Goal: Task Accomplishment & Management: Manage account settings

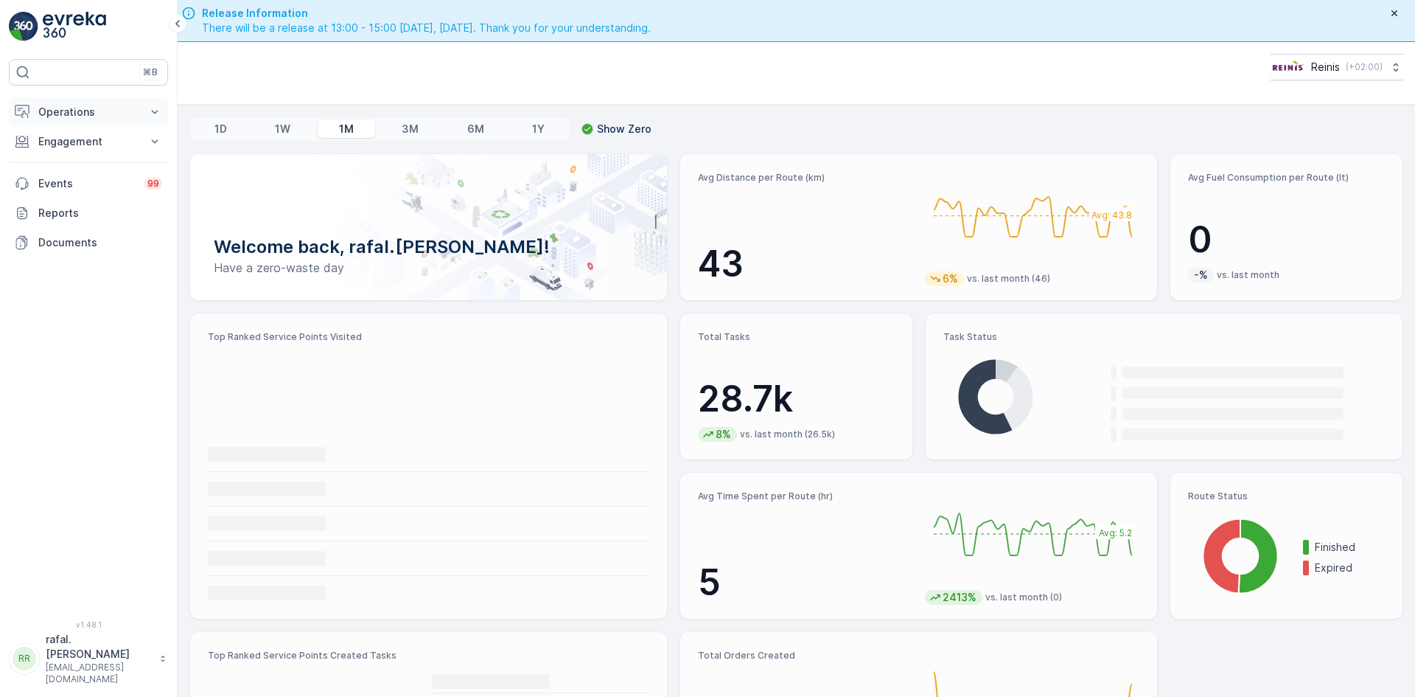
click at [86, 102] on button "Operations" at bounding box center [88, 111] width 159 height 29
click at [100, 178] on p "Routes & Tasks" at bounding box center [76, 178] width 76 height 15
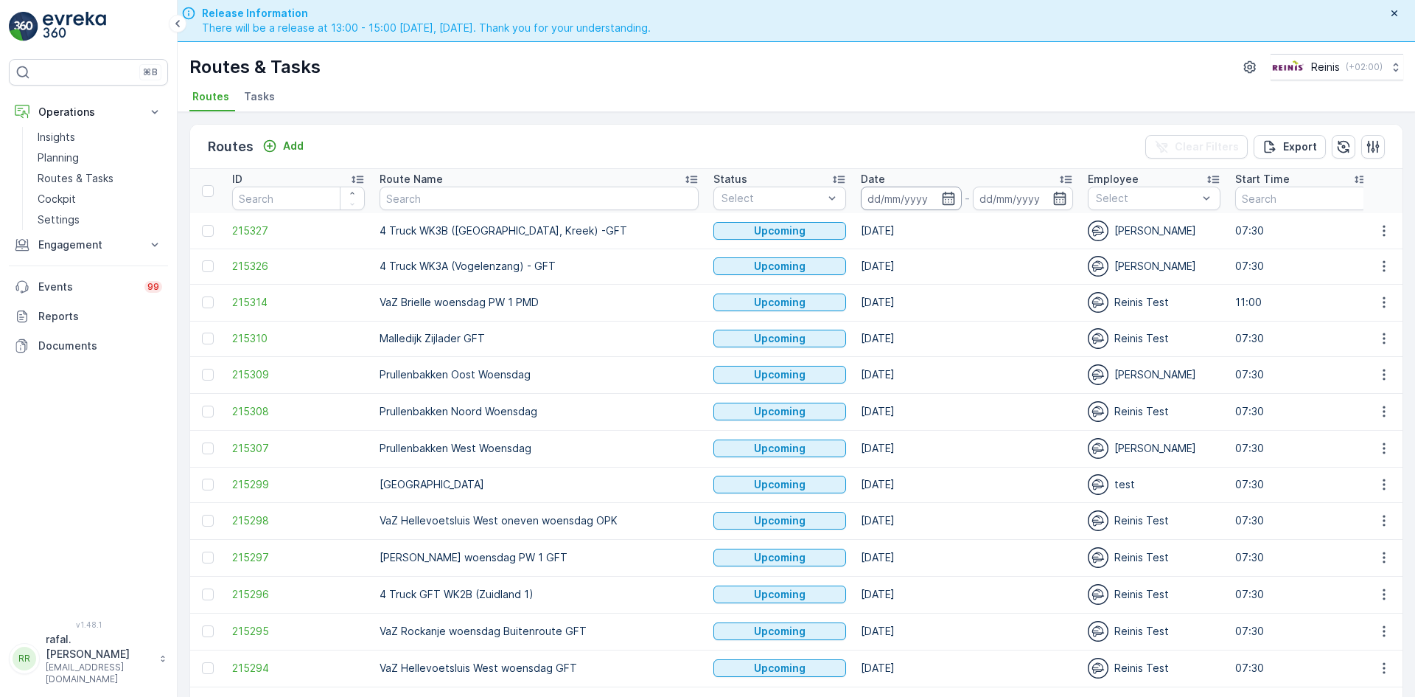
click at [861, 192] on input at bounding box center [911, 199] width 101 height 24
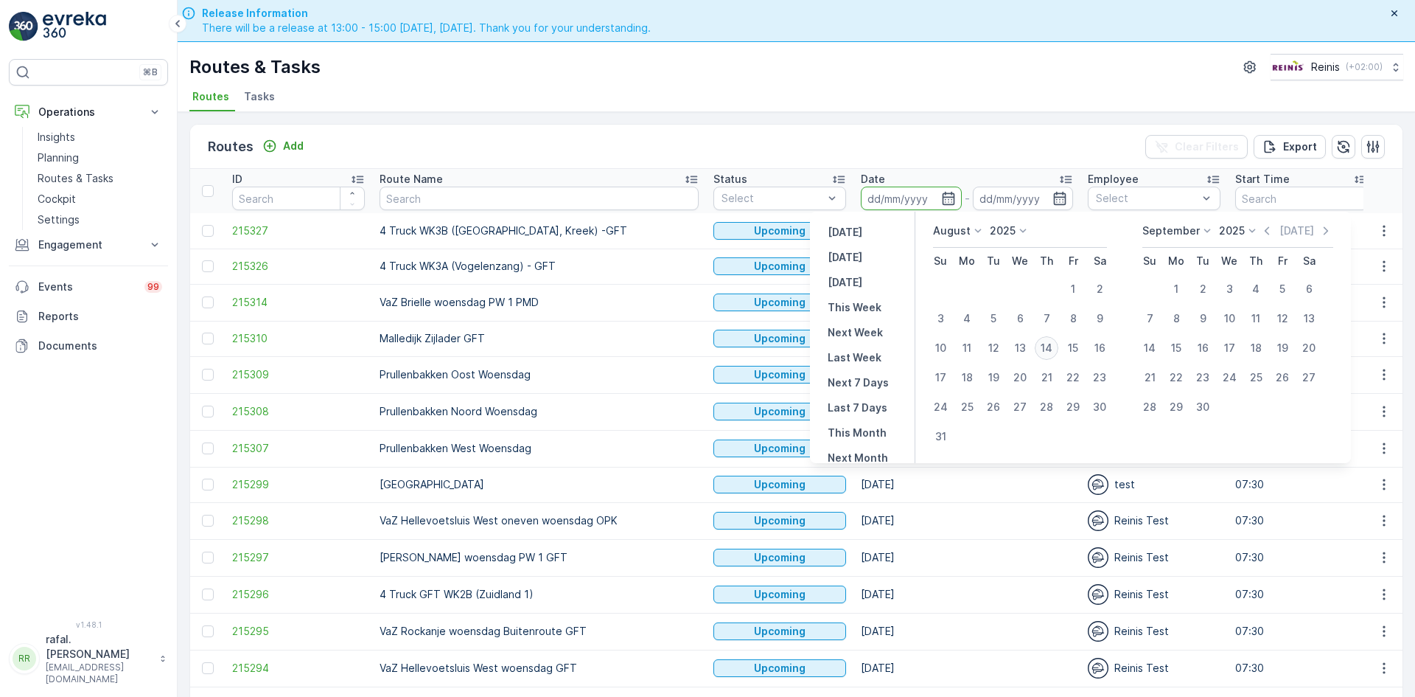
click at [1050, 341] on div "14" at bounding box center [1047, 348] width 24 height 24
type input "[DATE]"
click at [1050, 341] on div "14" at bounding box center [1047, 348] width 24 height 24
type input "[DATE]"
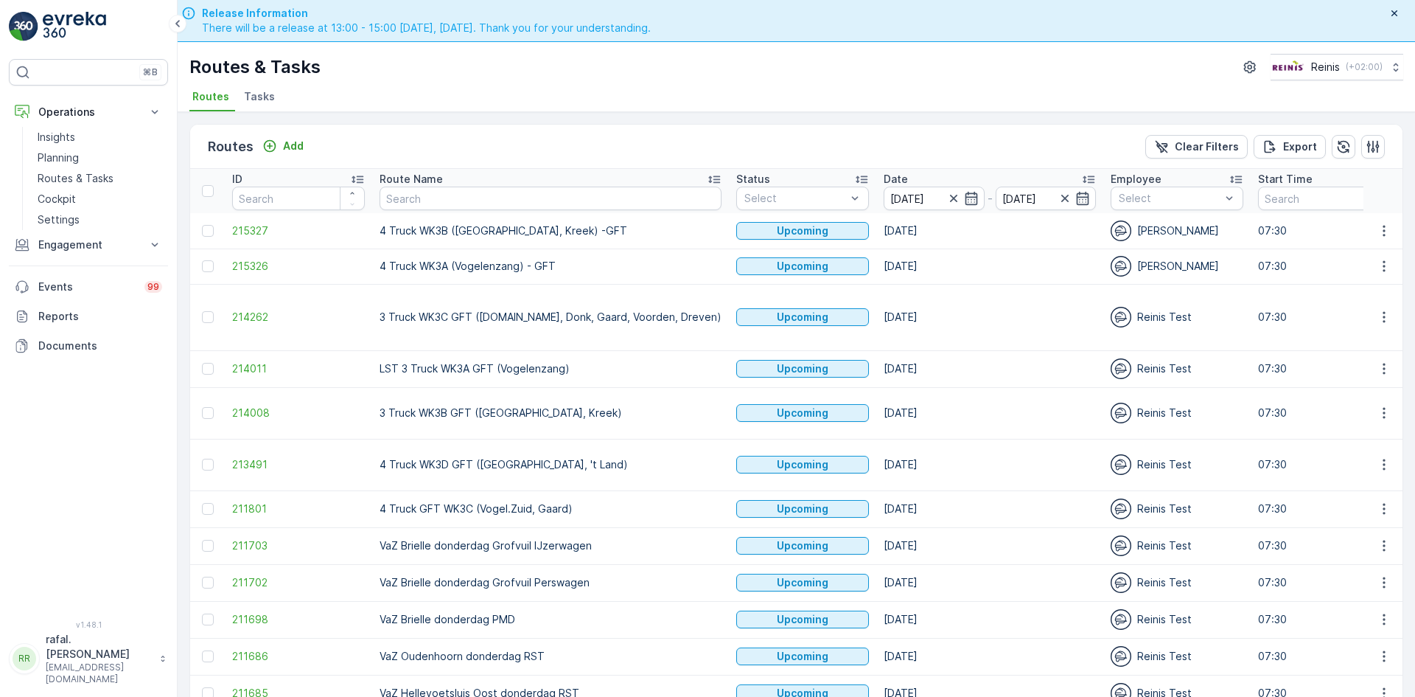
click at [708, 178] on icon at bounding box center [714, 179] width 12 height 7
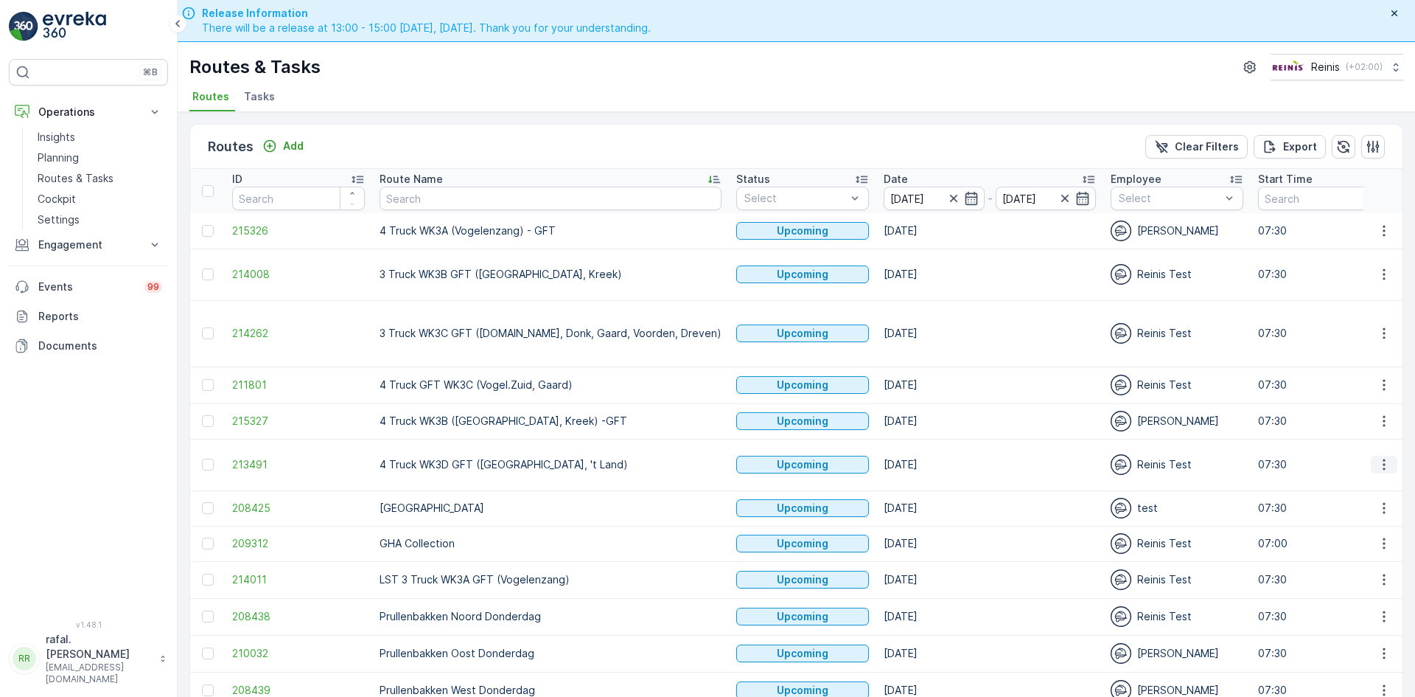
click at [1378, 457] on icon "button" at bounding box center [1384, 464] width 15 height 15
click at [1368, 529] on span "Change Assignee" at bounding box center [1350, 532] width 86 height 15
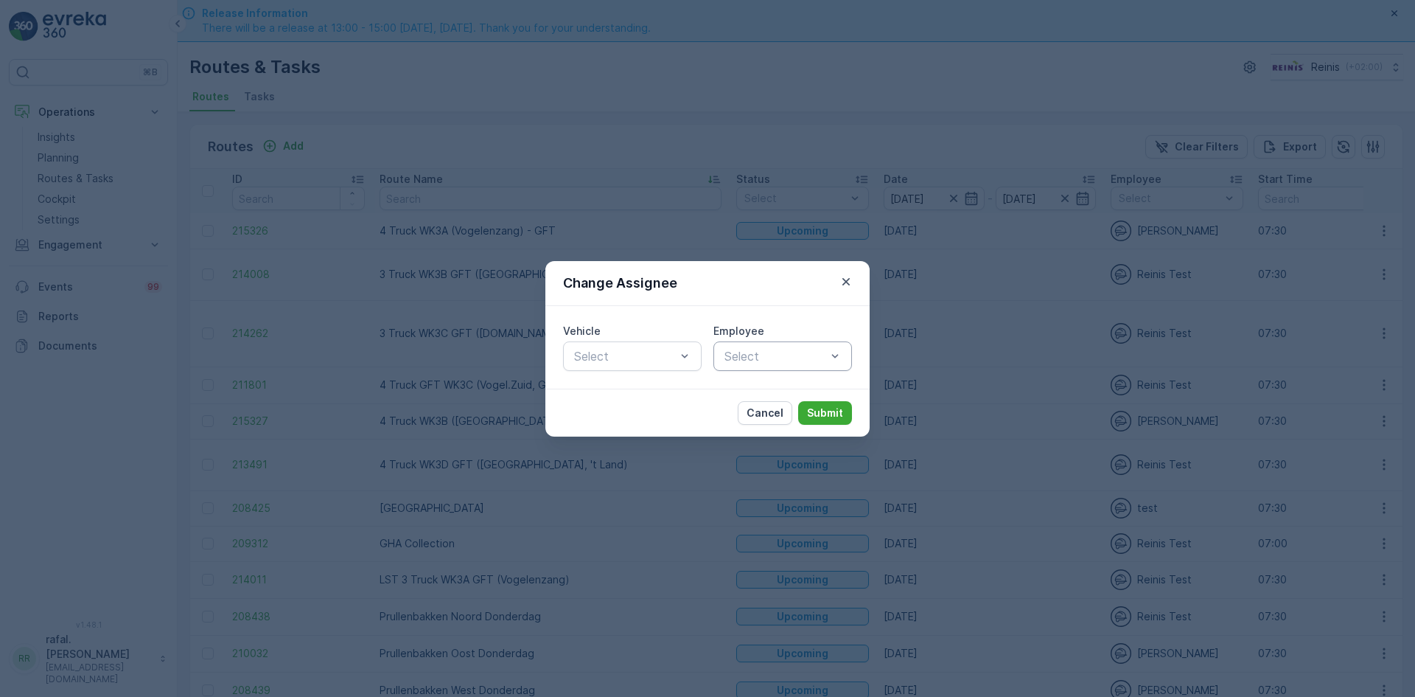
click at [804, 355] on div at bounding box center [775, 355] width 105 height 13
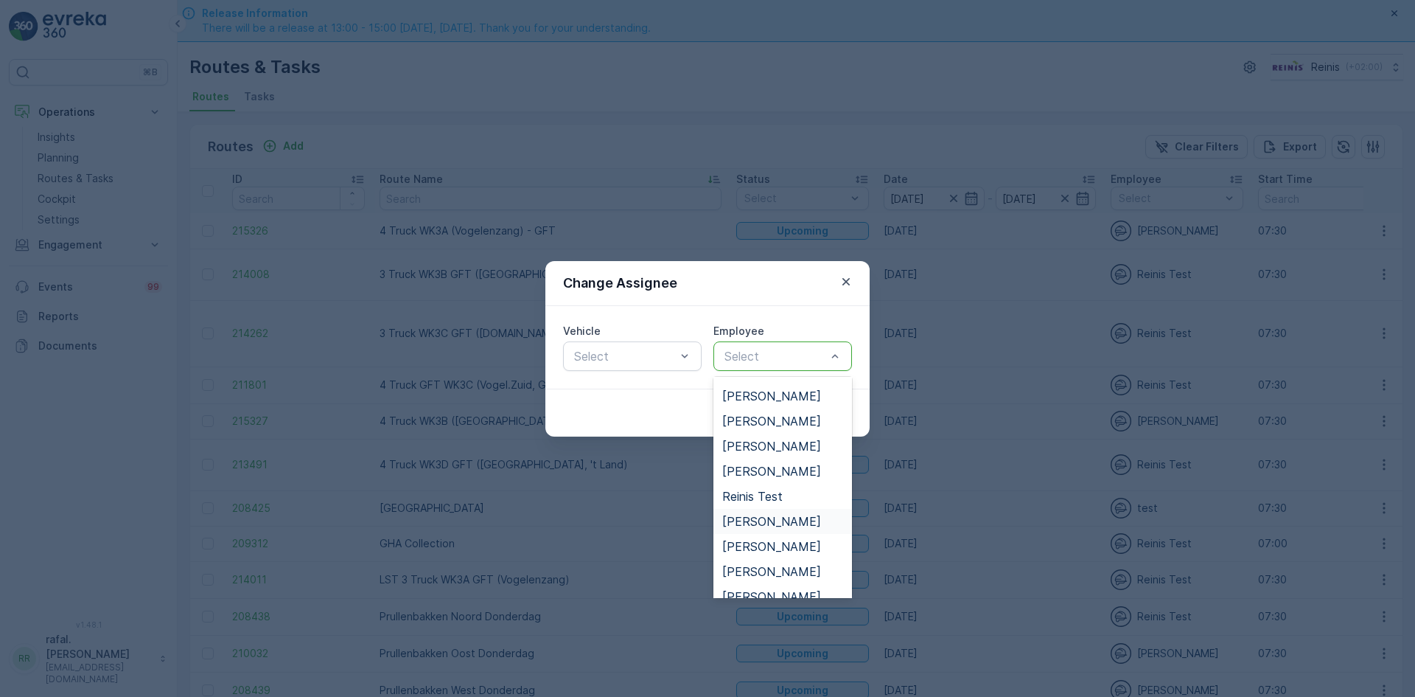
scroll to position [276, 0]
click at [764, 414] on span "[PERSON_NAME]" at bounding box center [771, 417] width 99 height 13
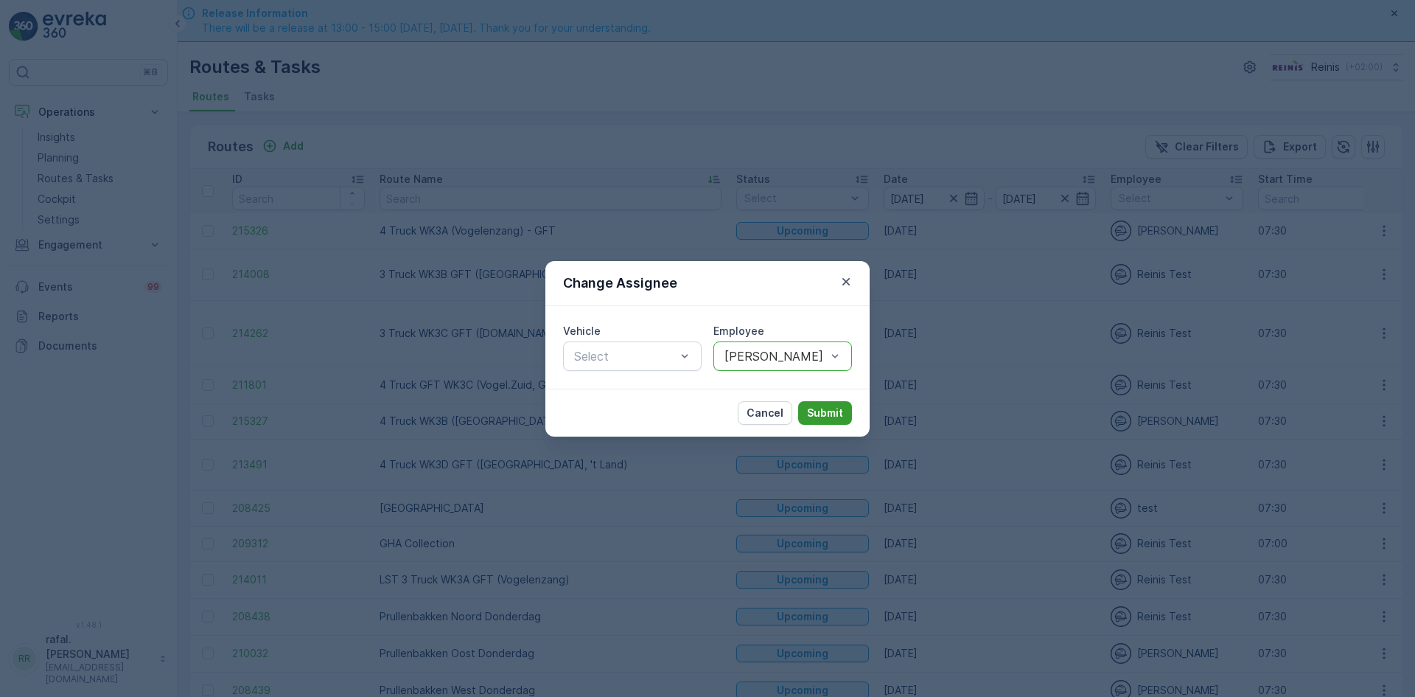
click at [818, 405] on p "Submit" at bounding box center [825, 412] width 36 height 15
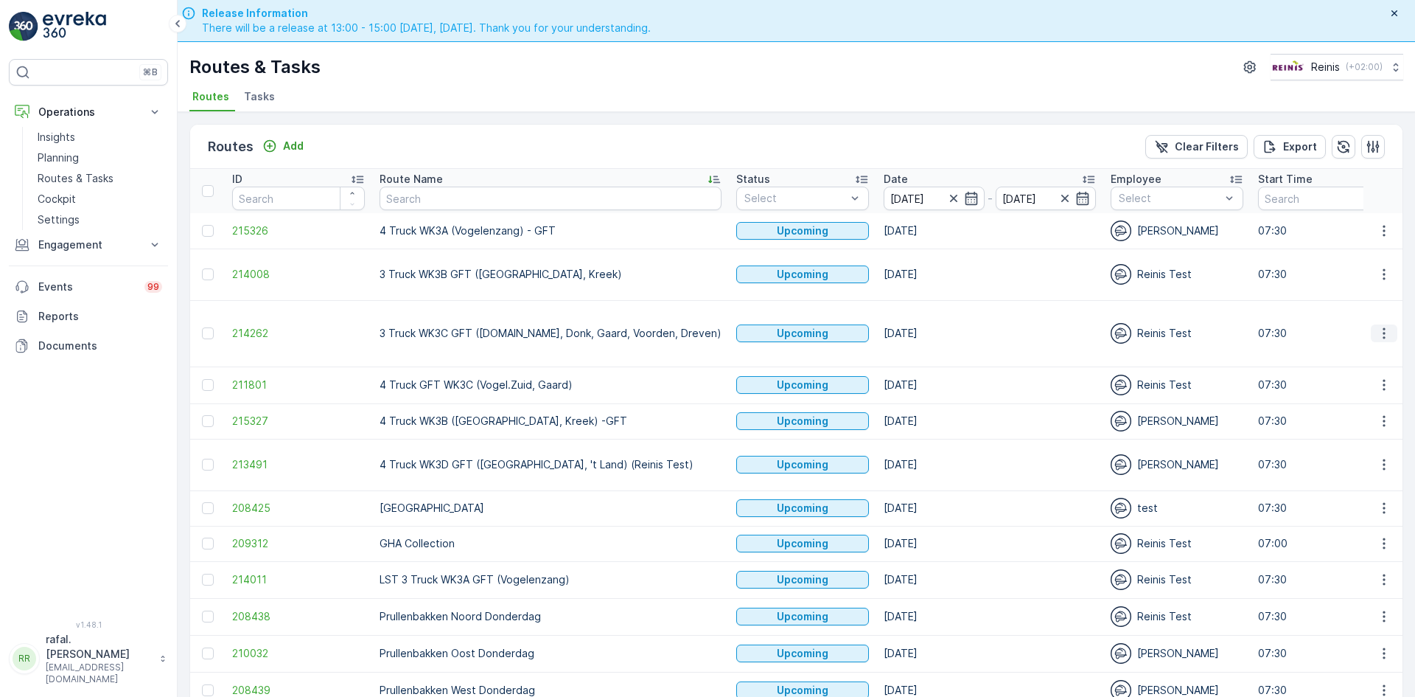
click at [1387, 326] on icon "button" at bounding box center [1384, 333] width 15 height 15
click at [1365, 413] on span "Change Assignee" at bounding box center [1350, 415] width 86 height 15
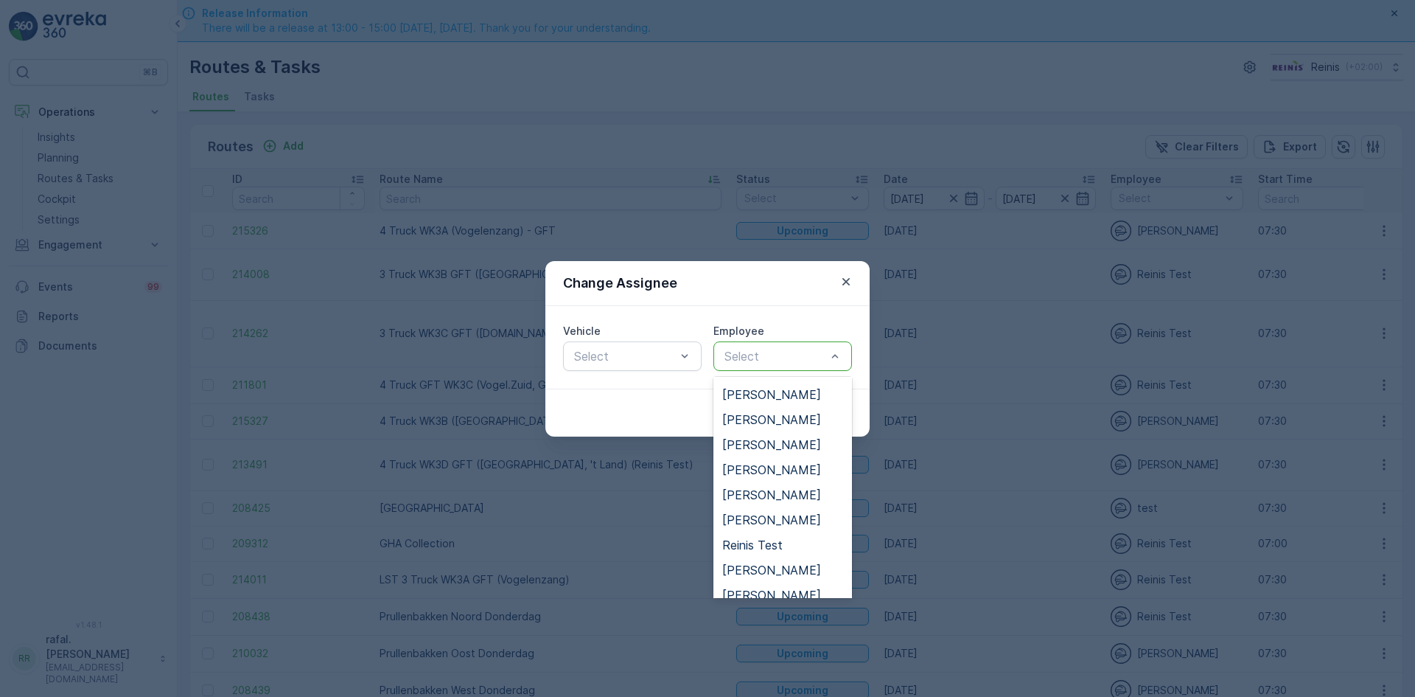
scroll to position [349, 0]
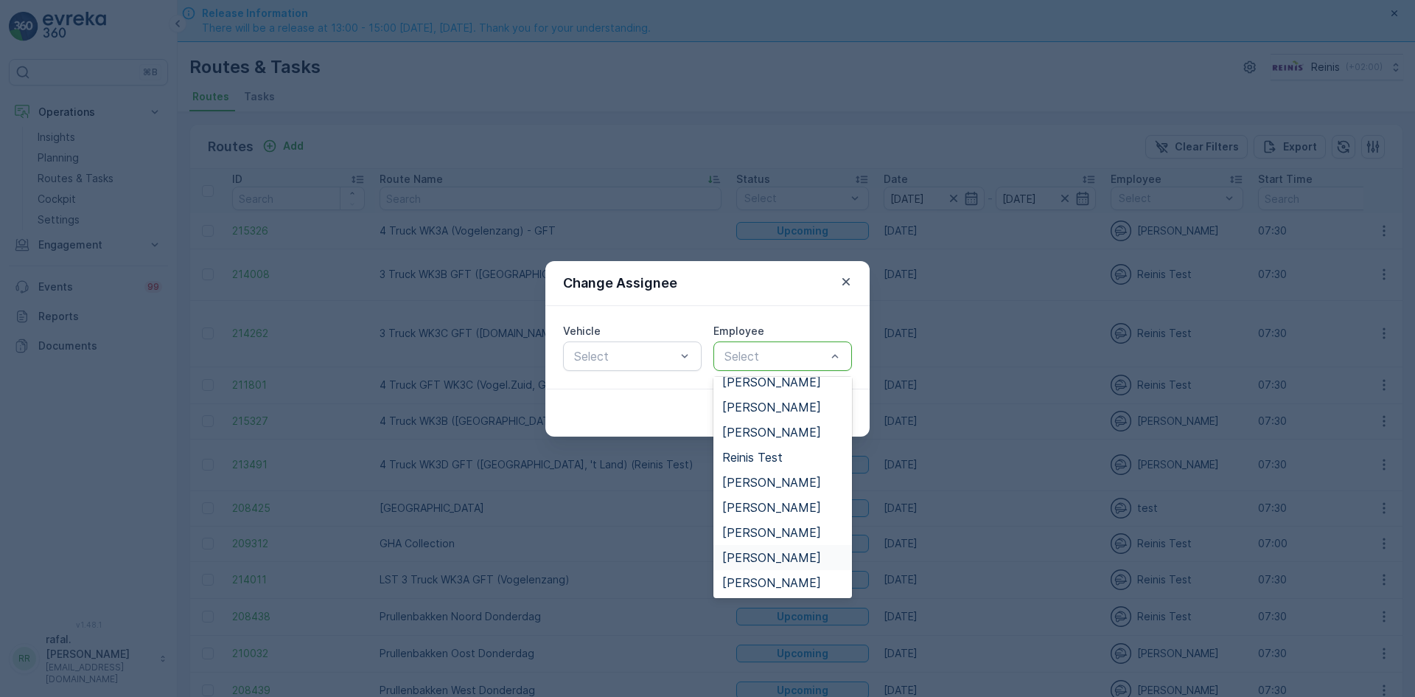
click at [756, 554] on span "[PERSON_NAME]" at bounding box center [771, 557] width 99 height 13
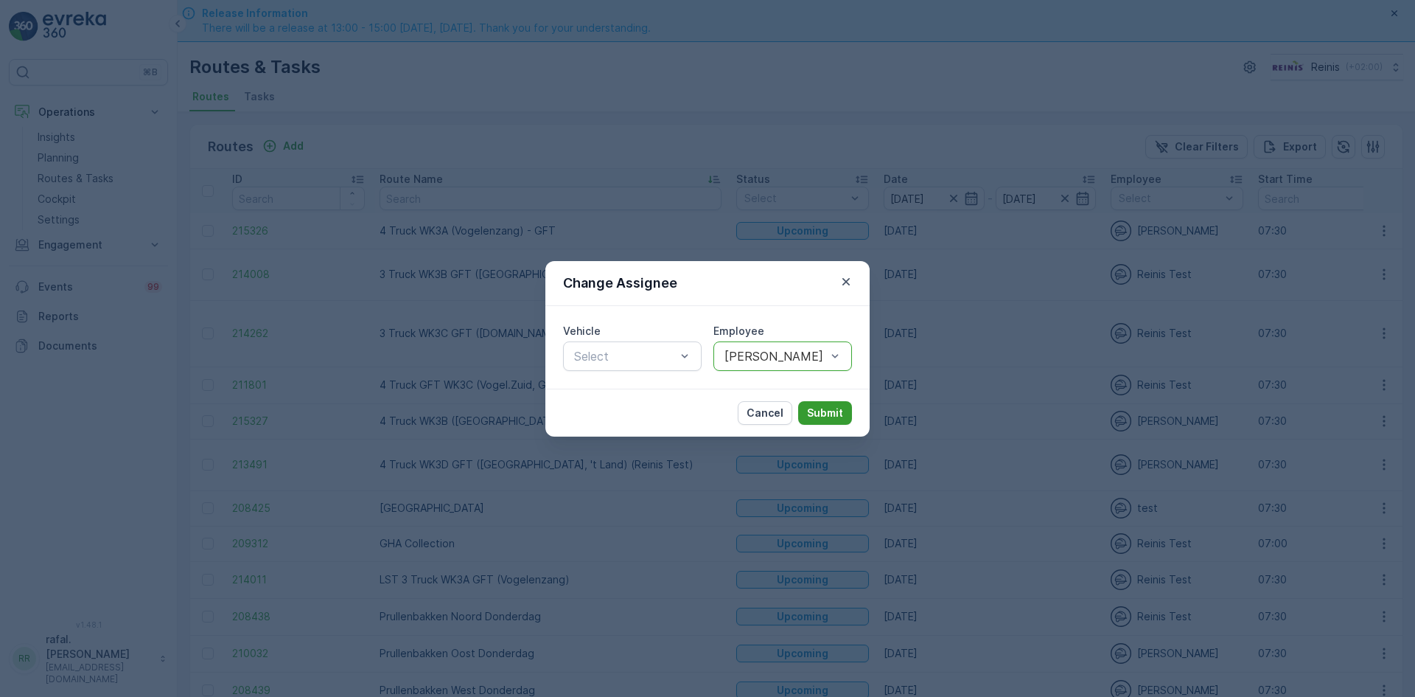
click at [816, 411] on p "Submit" at bounding box center [825, 412] width 36 height 15
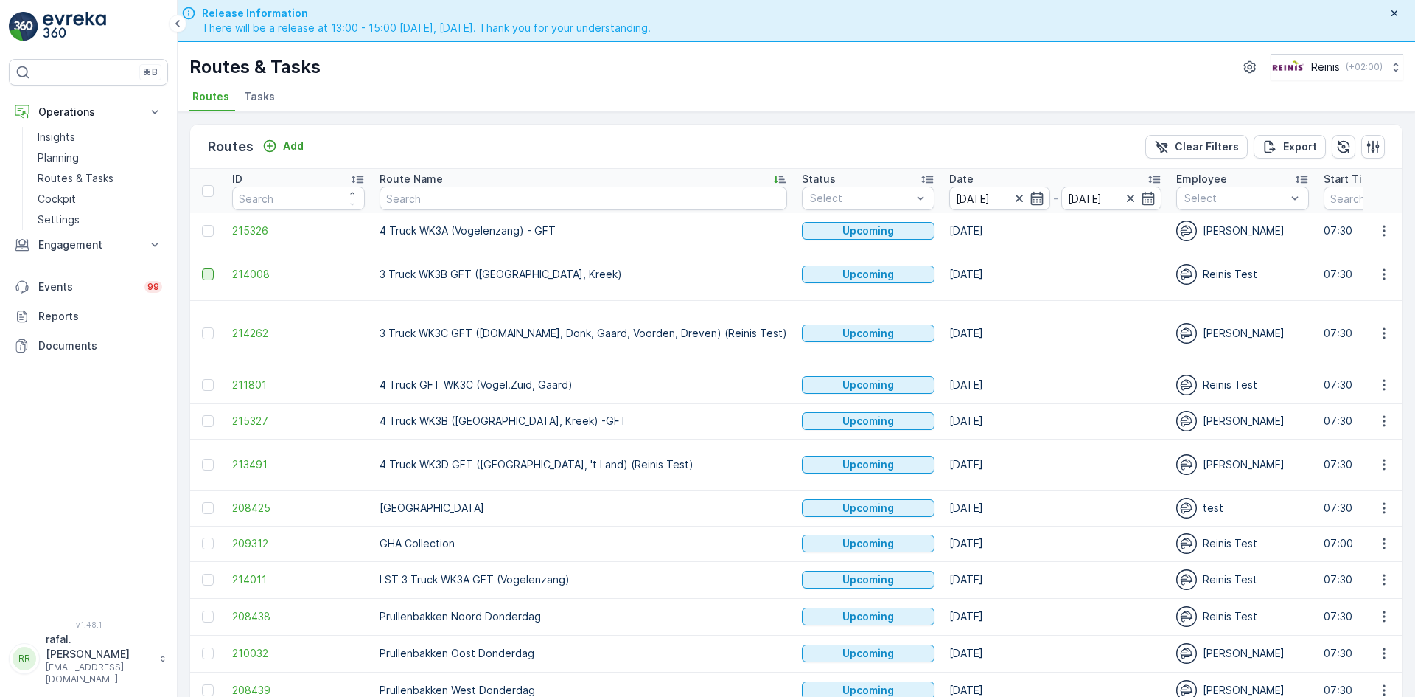
click at [207, 268] on div at bounding box center [208, 274] width 12 height 12
click at [202, 268] on input "checkbox" at bounding box center [202, 268] width 0 height 0
click at [206, 379] on div at bounding box center [208, 385] width 12 height 12
click at [202, 379] on input "checkbox" at bounding box center [202, 379] width 0 height 0
click at [207, 269] on icon at bounding box center [208, 274] width 10 height 10
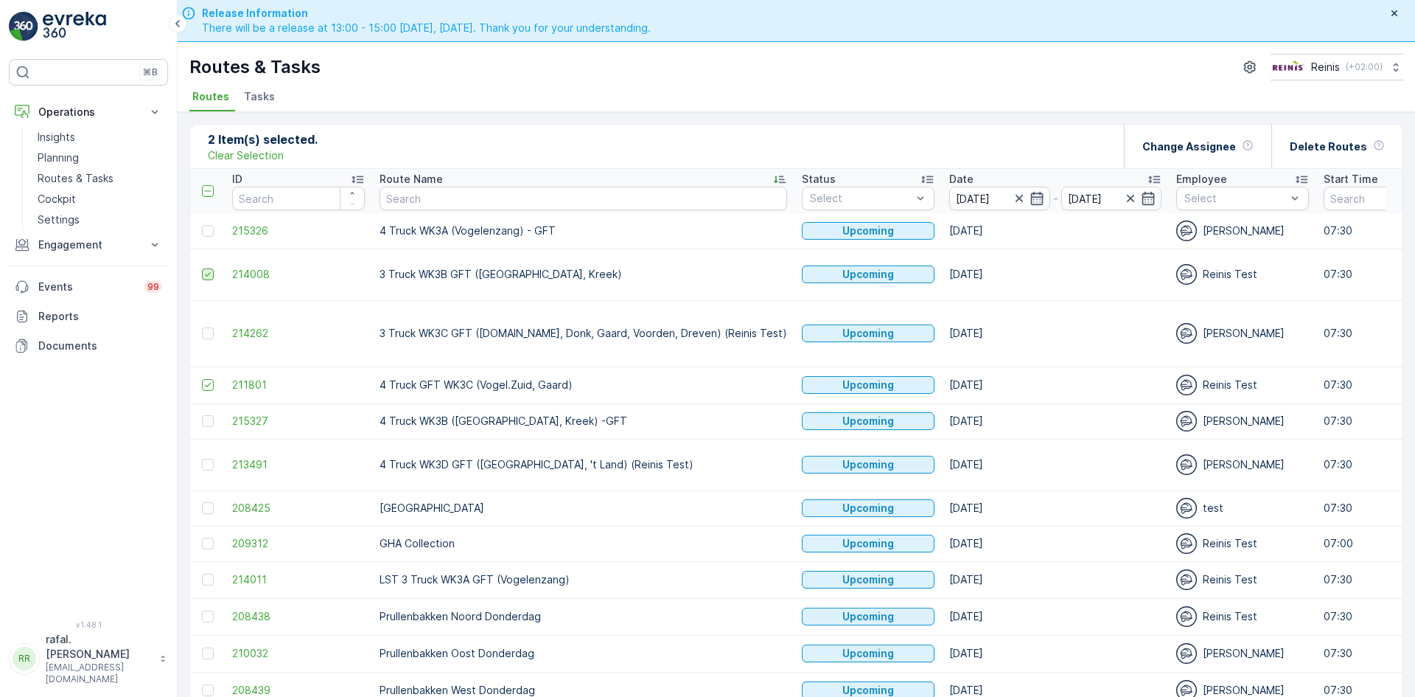
click at [202, 268] on input "checkbox" at bounding box center [202, 268] width 0 height 0
drag, startPoint x: 206, startPoint y: 355, endPoint x: 244, endPoint y: 347, distance: 38.5
click at [206, 380] on icon at bounding box center [208, 385] width 10 height 10
click at [202, 379] on input "checkbox" at bounding box center [202, 379] width 0 height 0
click at [1379, 232] on icon "button" at bounding box center [1384, 230] width 15 height 15
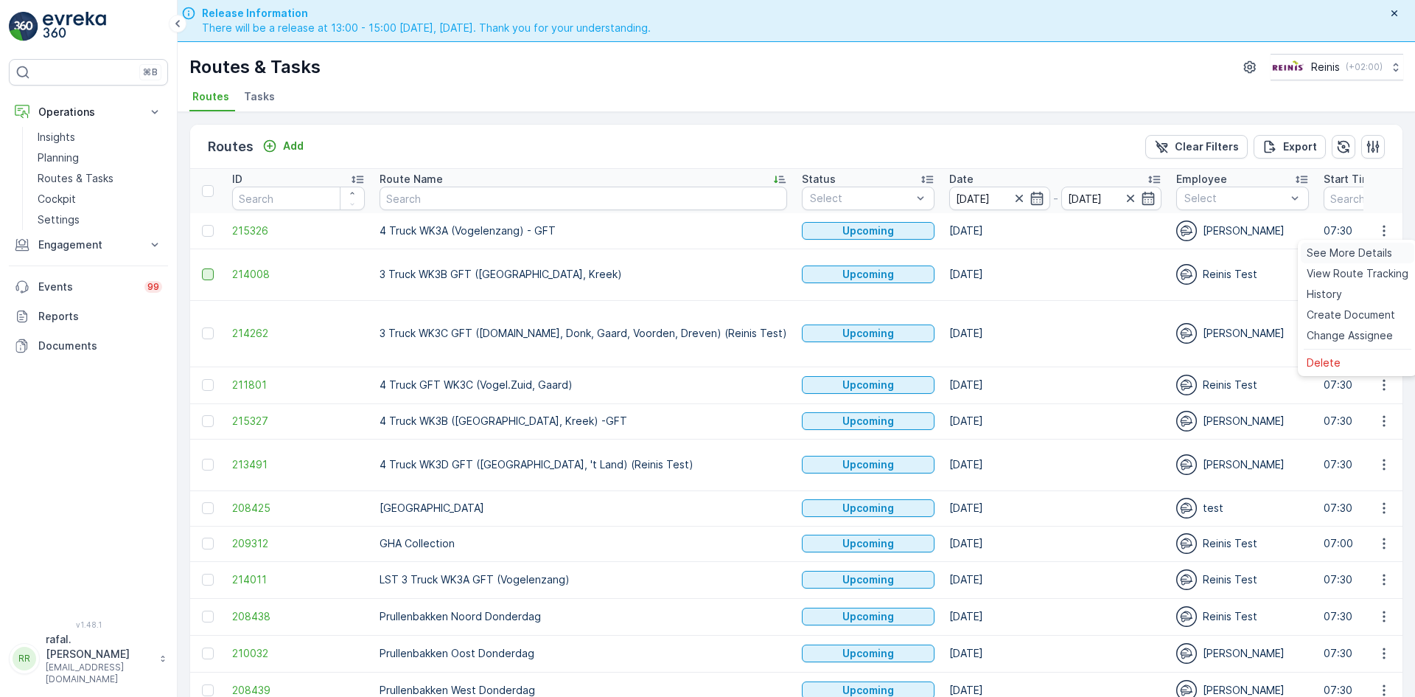
click at [1361, 251] on span "See More Details" at bounding box center [1350, 252] width 86 height 15
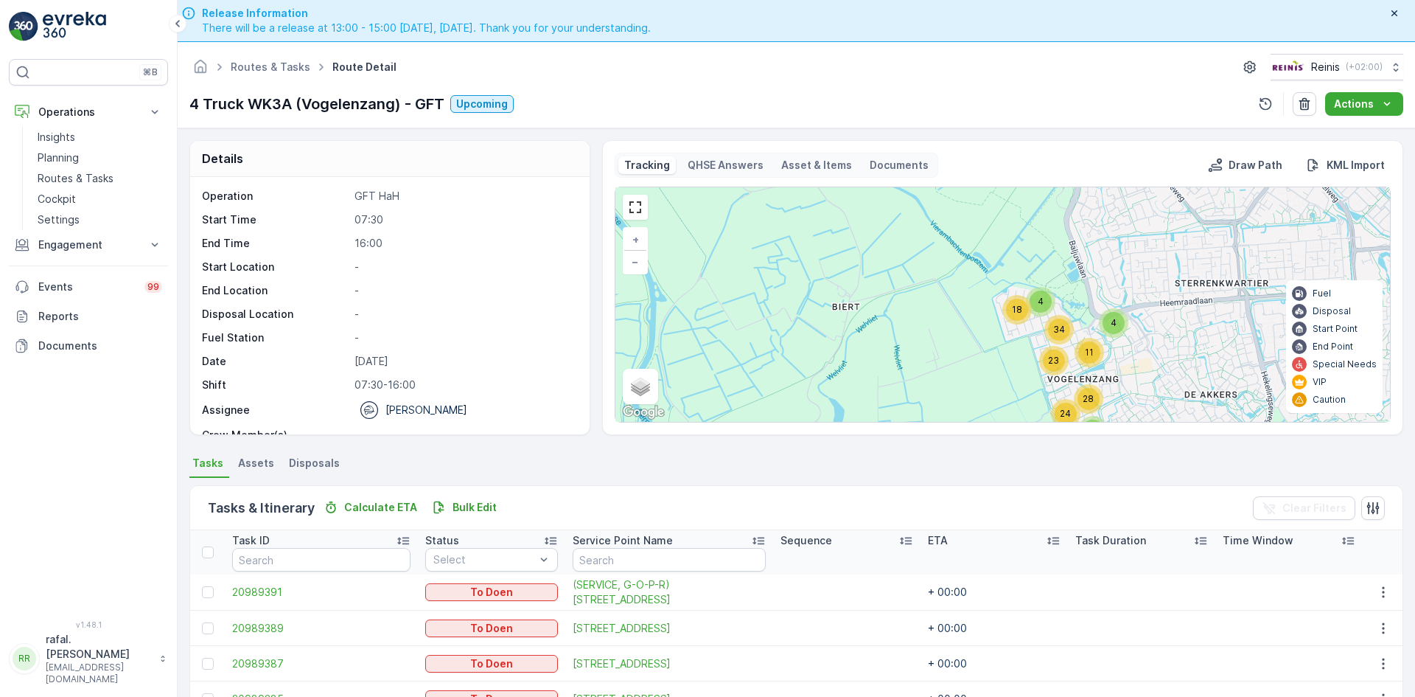
drag, startPoint x: 1168, startPoint y: 318, endPoint x: 1169, endPoint y: 352, distance: 33.9
click at [1169, 352] on div "4 4 18 11 34 5 24 23 28 + − Satellite Roadmap Terrain Hybrid Leaflet Keyboard s…" at bounding box center [1003, 304] width 775 height 234
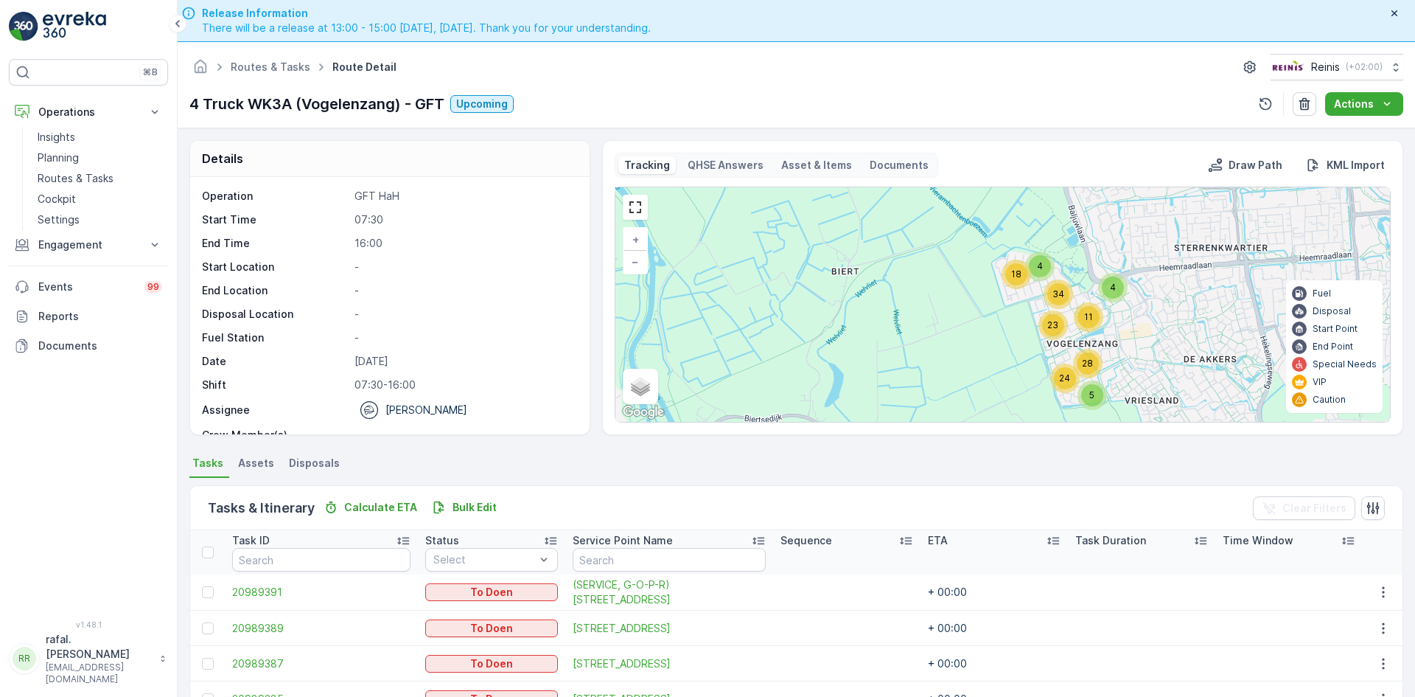
drag, startPoint x: 1166, startPoint y: 386, endPoint x: 1095, endPoint y: 302, distance: 110.4
click at [1162, 346] on div "4 4 18 11 34 5 24 23 28 + − Satellite Roadmap Terrain Hybrid Leaflet Keyboard s…" at bounding box center [1003, 304] width 775 height 234
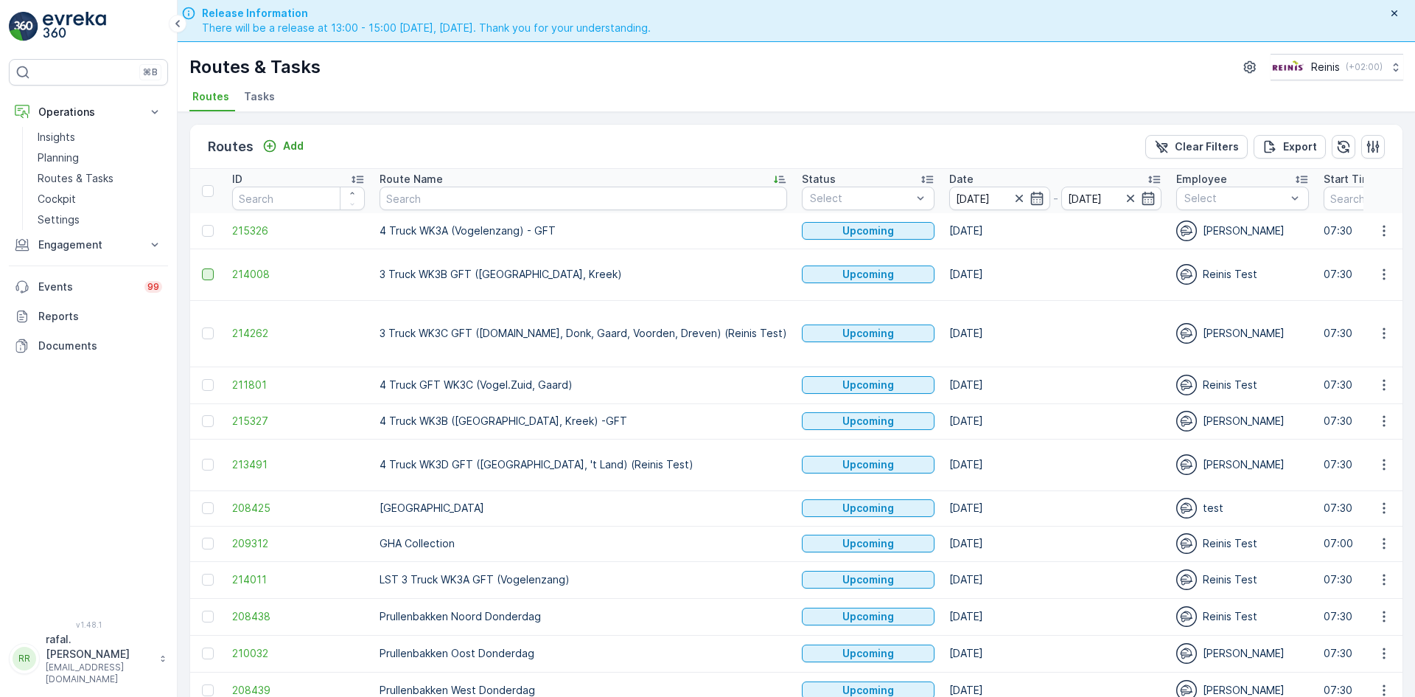
click at [207, 268] on div at bounding box center [208, 274] width 12 height 12
click at [202, 268] on input "checkbox" at bounding box center [202, 268] width 0 height 0
click at [207, 269] on icon at bounding box center [208, 274] width 10 height 10
click at [202, 268] on input "checkbox" at bounding box center [202, 268] width 0 height 0
click at [1382, 326] on icon "button" at bounding box center [1384, 333] width 15 height 15
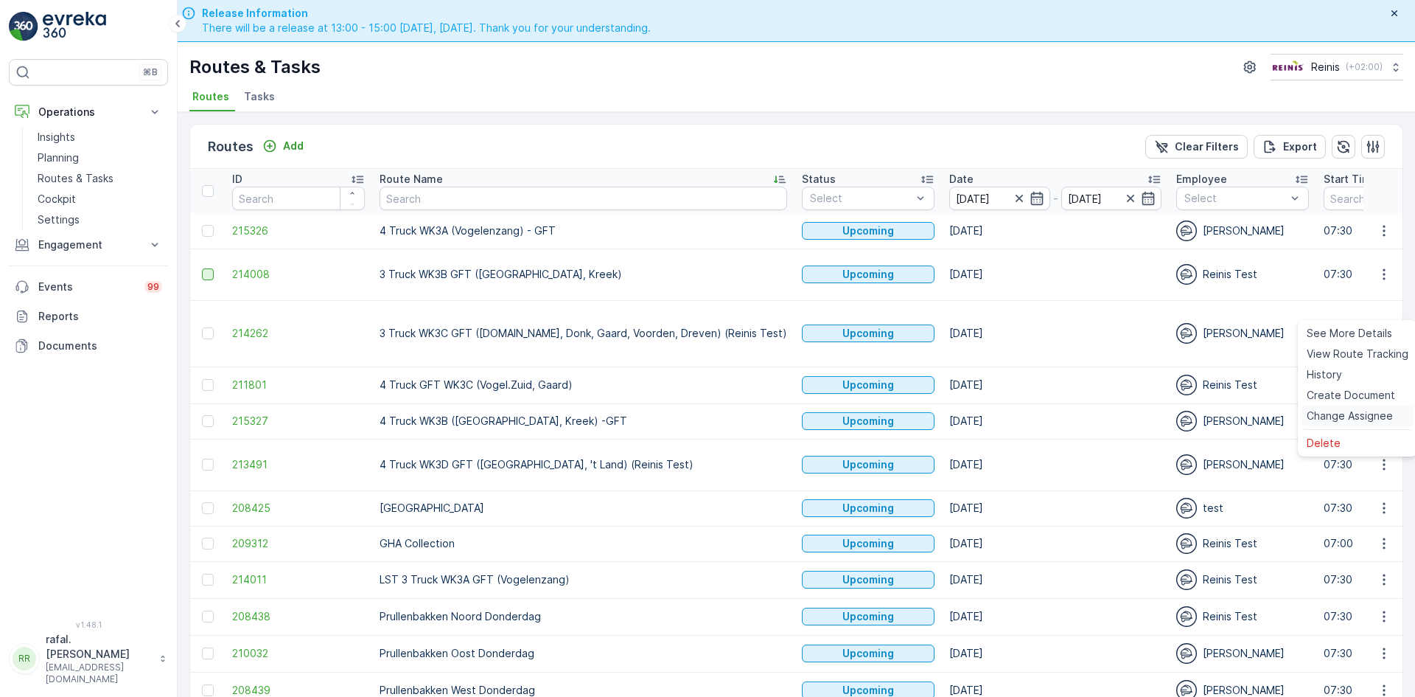
click at [1336, 412] on span "Change Assignee" at bounding box center [1350, 415] width 86 height 15
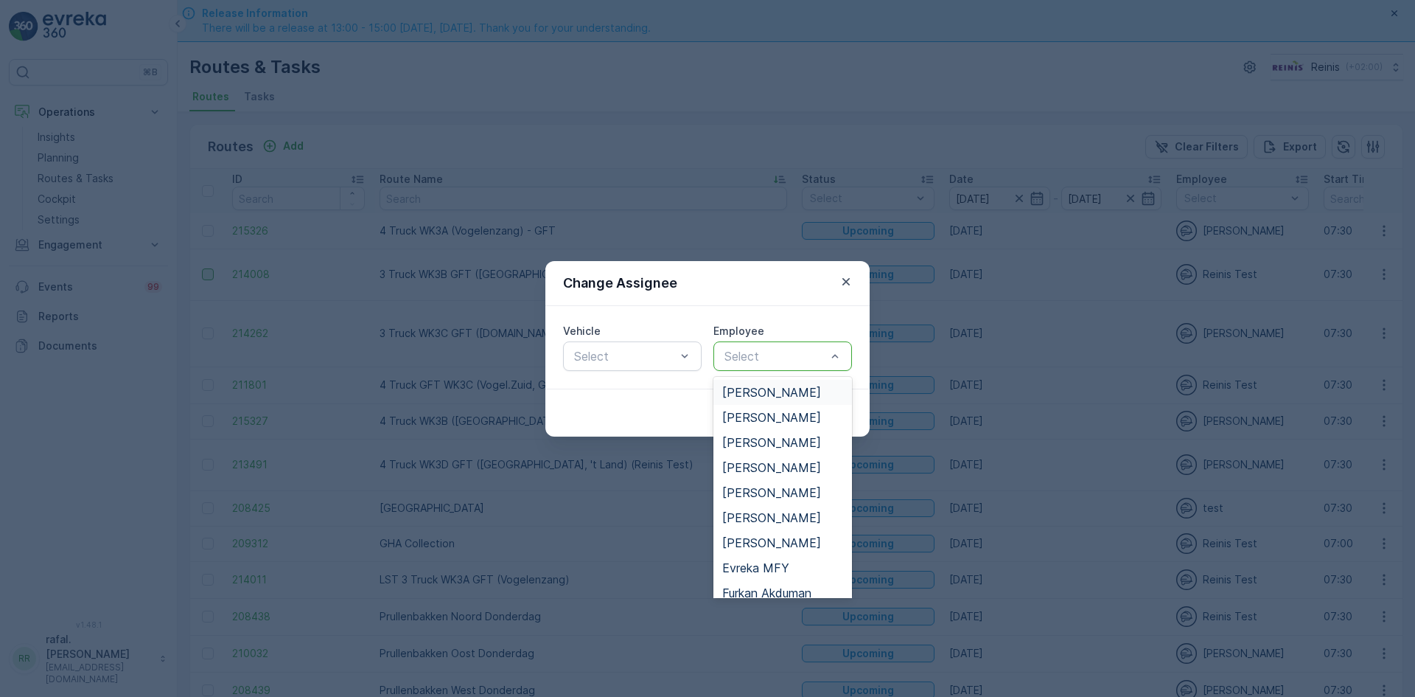
click at [817, 356] on div at bounding box center [775, 355] width 105 height 13
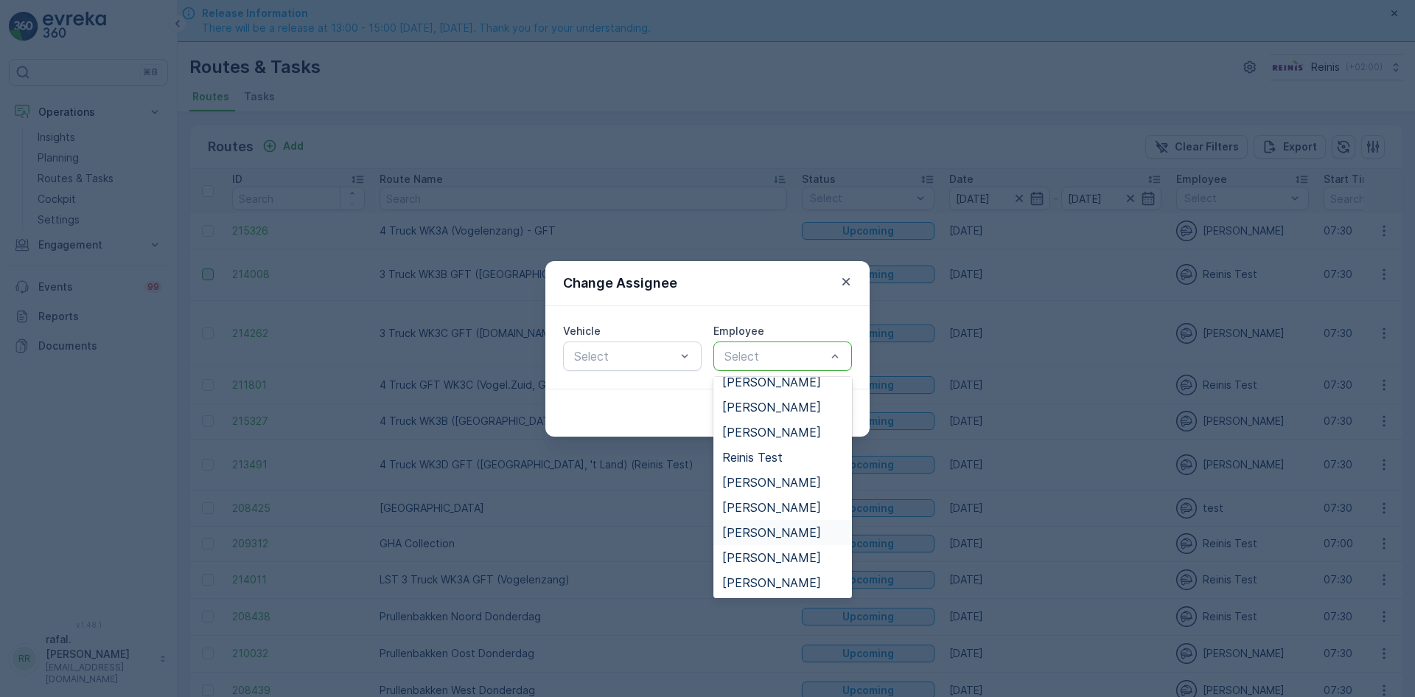
click at [770, 526] on span "[PERSON_NAME]" at bounding box center [771, 532] width 99 height 13
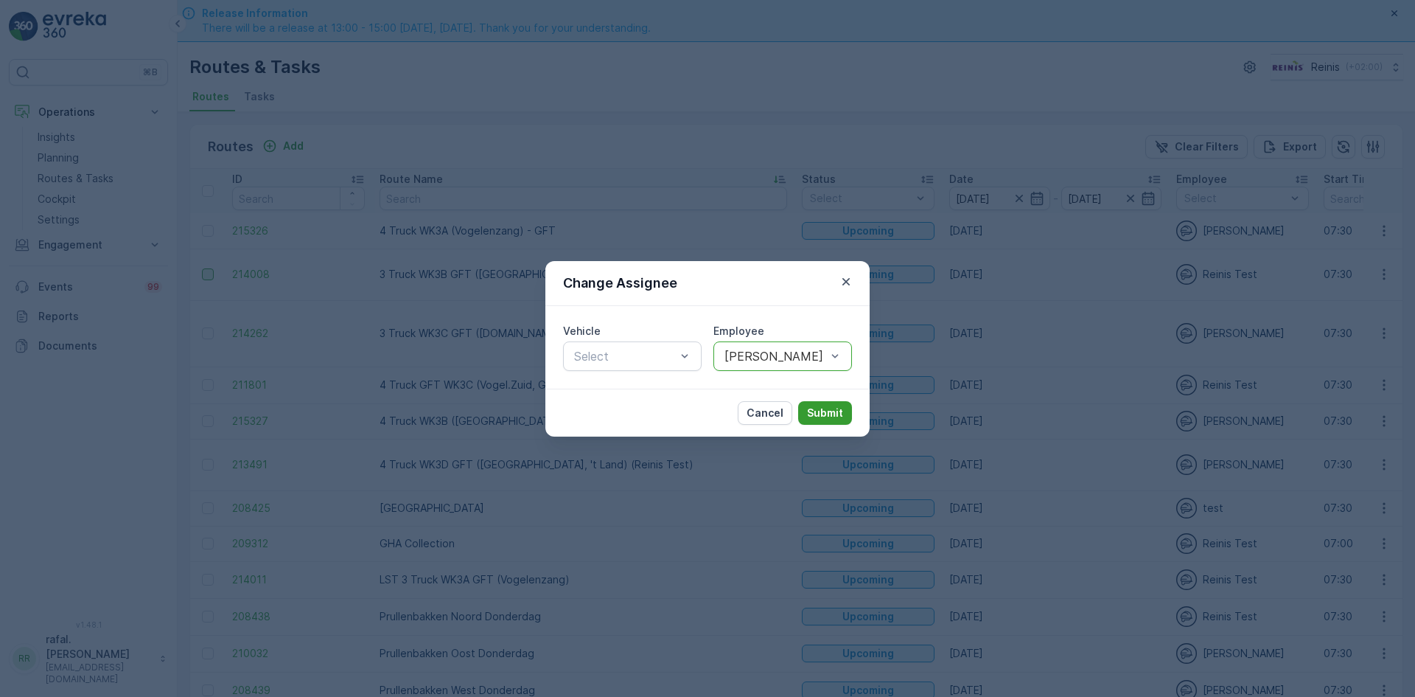
click at [828, 413] on p "Submit" at bounding box center [825, 412] width 36 height 15
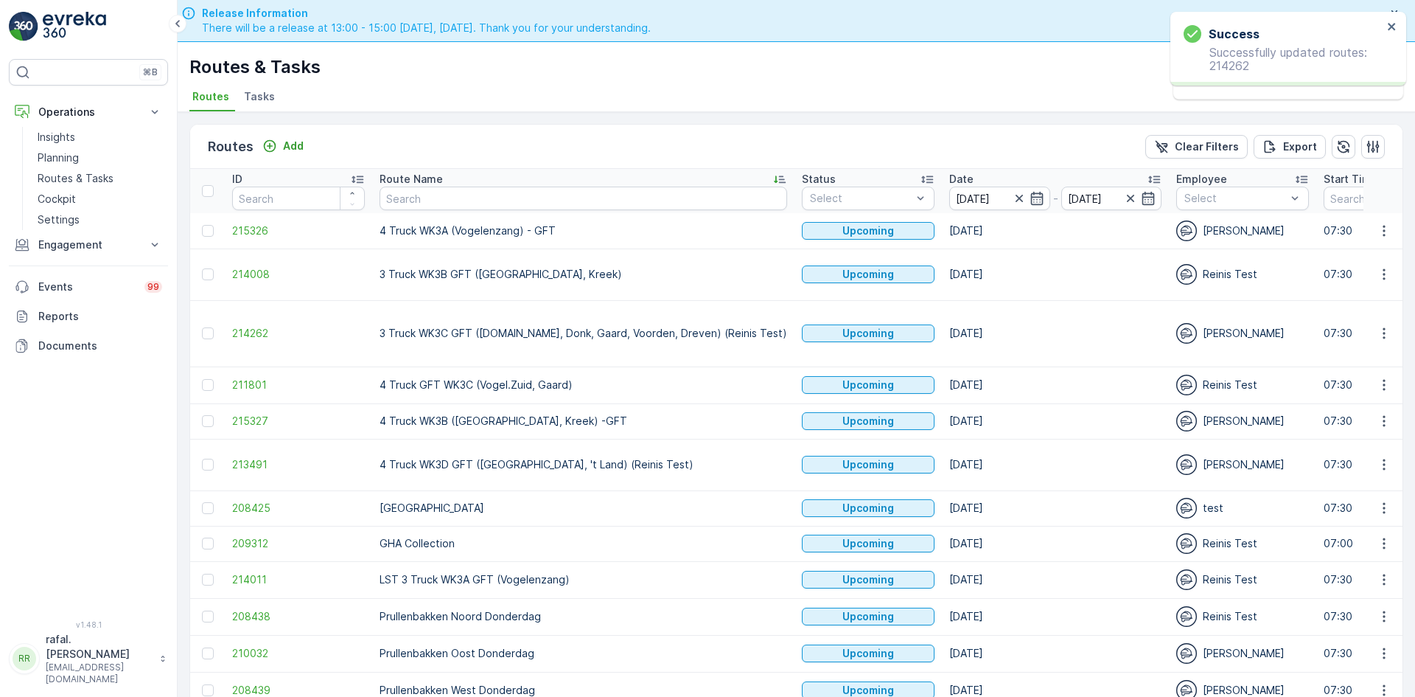
click at [210, 379] on div at bounding box center [208, 385] width 12 height 12
click at [202, 379] on input "checkbox" at bounding box center [202, 379] width 0 height 0
click at [209, 268] on div at bounding box center [208, 274] width 12 height 12
click at [202, 268] on input "checkbox" at bounding box center [202, 268] width 0 height 0
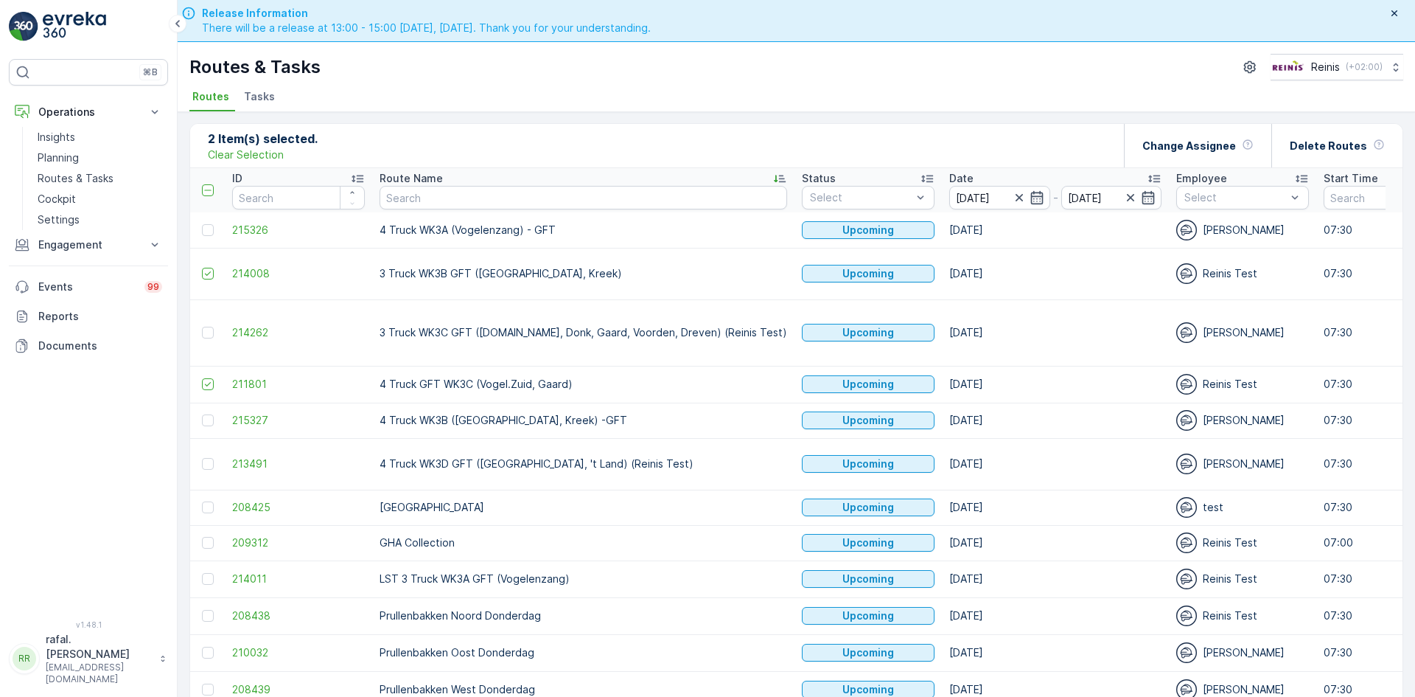
scroll to position [0, 0]
click at [1319, 143] on p "Delete Routes" at bounding box center [1328, 146] width 77 height 15
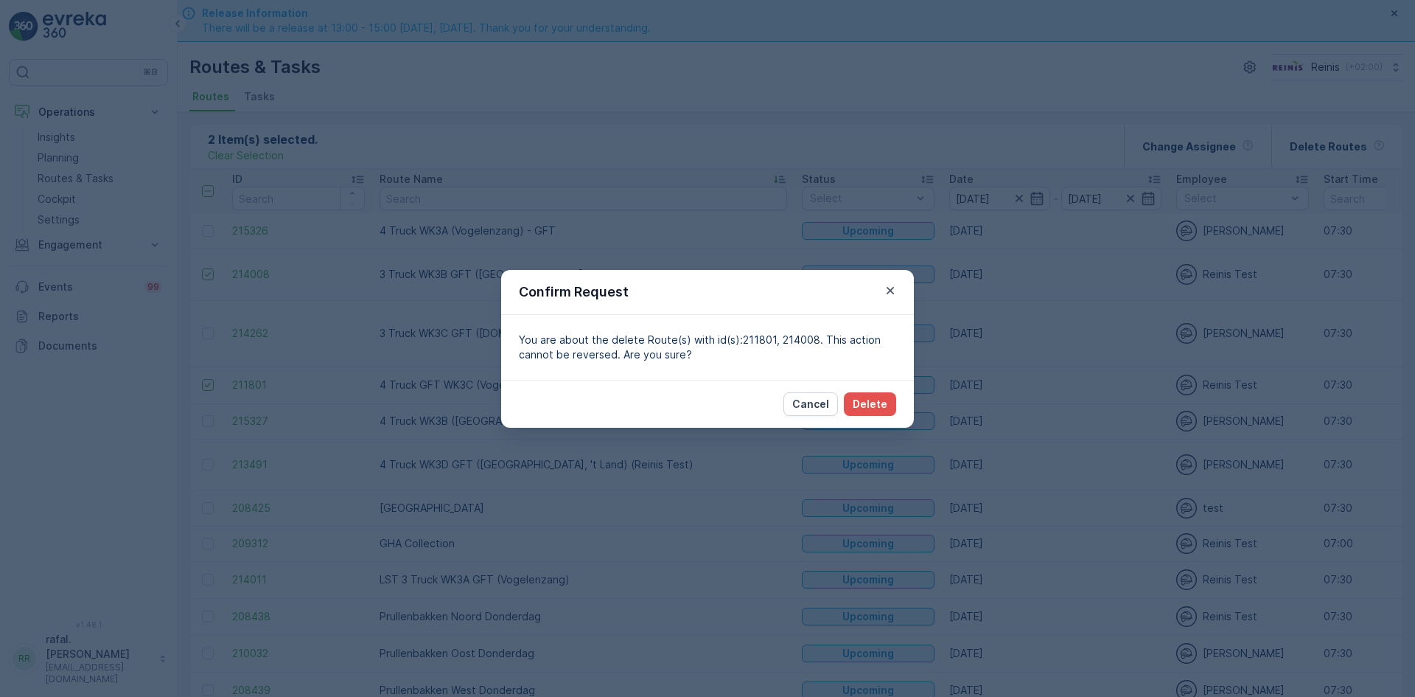
click at [899, 396] on div "Cancel Delete" at bounding box center [707, 404] width 413 height 48
click at [887, 401] on p "Delete" at bounding box center [870, 404] width 35 height 15
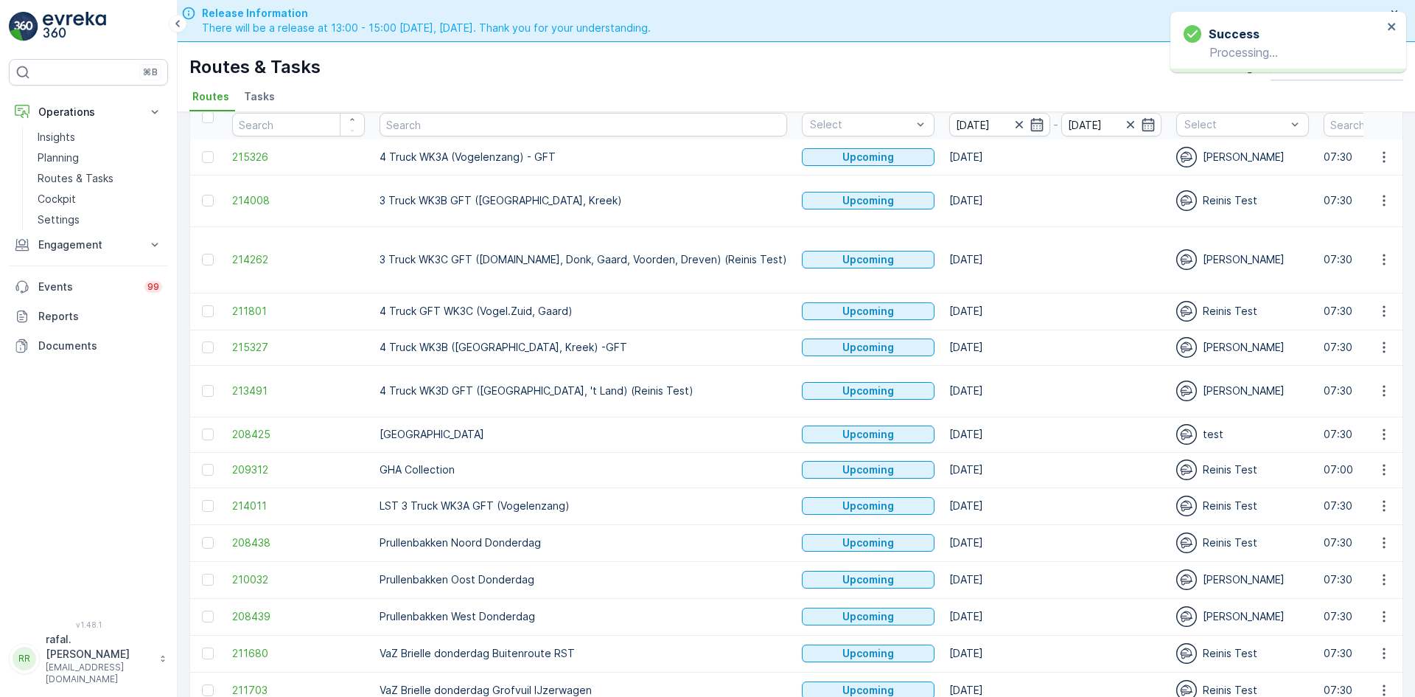
scroll to position [147, 0]
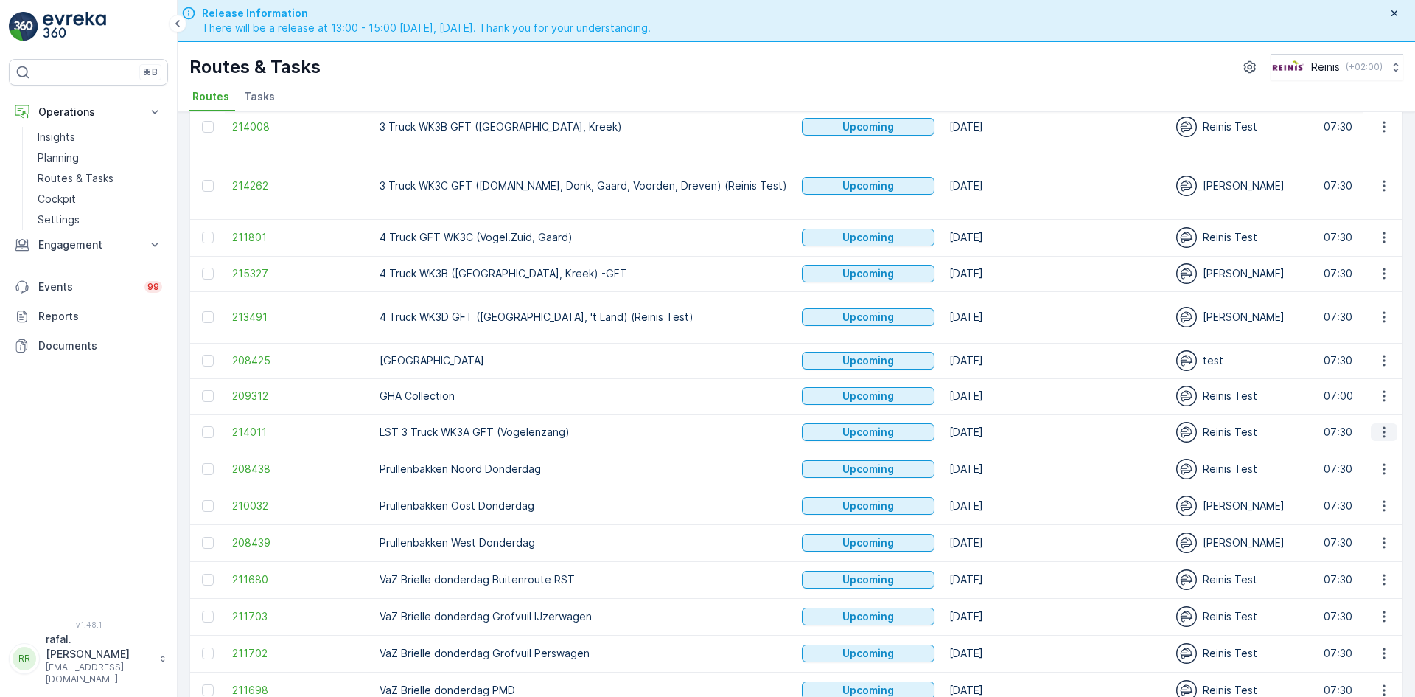
click at [1382, 425] on icon "button" at bounding box center [1384, 432] width 15 height 15
click at [1368, 408] on span "See More Details" at bounding box center [1350, 410] width 86 height 15
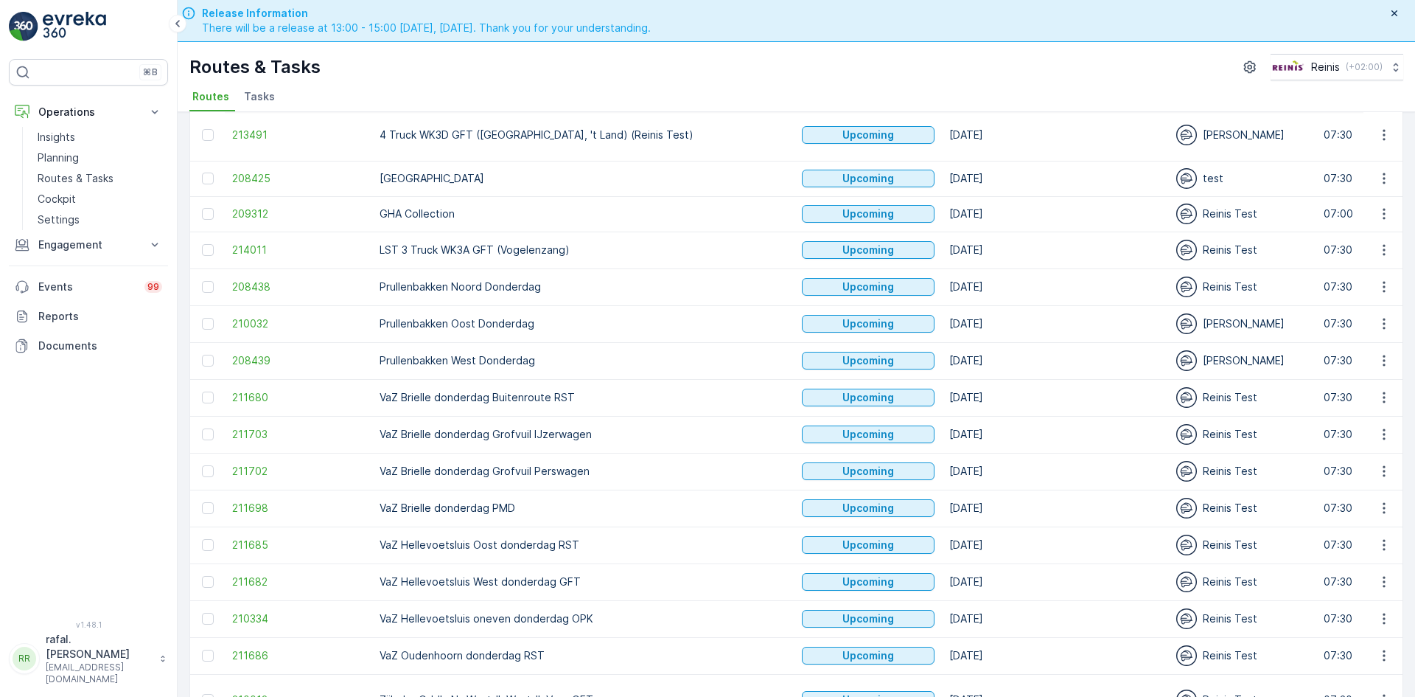
scroll to position [335, 0]
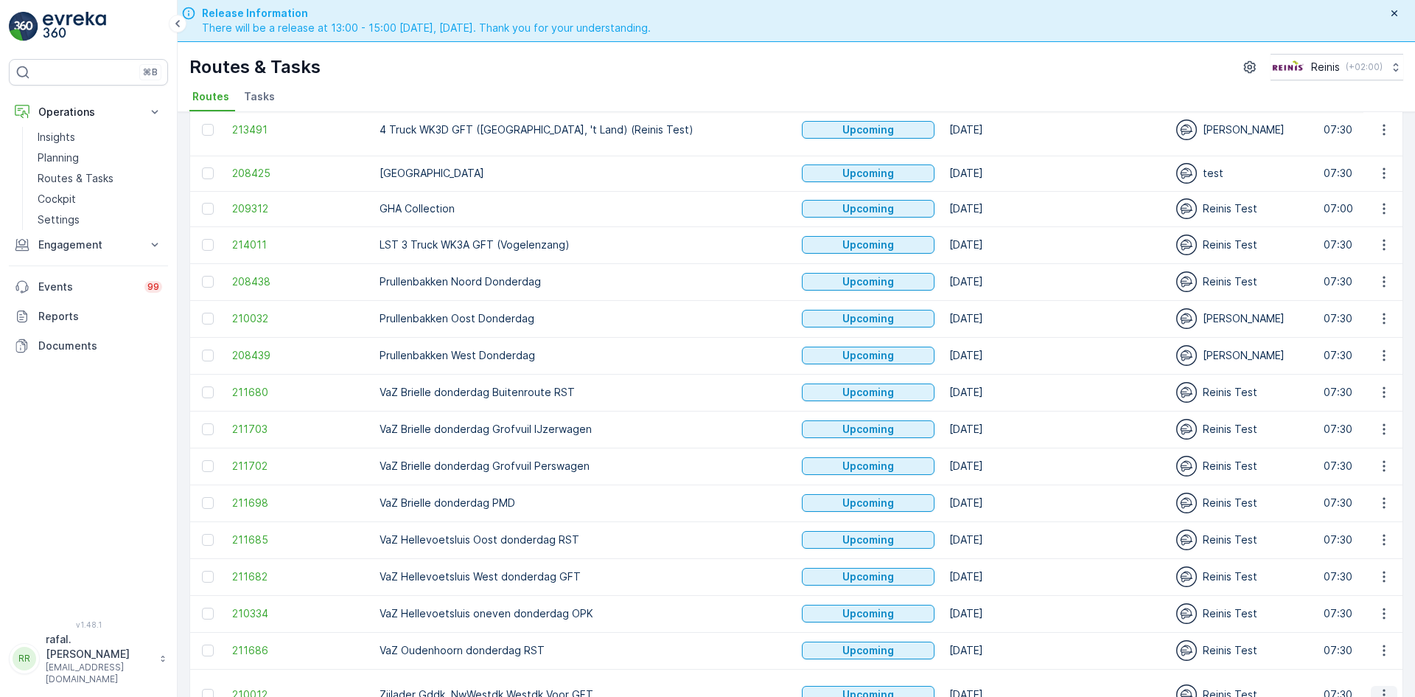
click at [1377, 687] on icon "button" at bounding box center [1384, 694] width 15 height 15
click at [1358, 593] on div "Change Assignee" at bounding box center [1358, 600] width 114 height 21
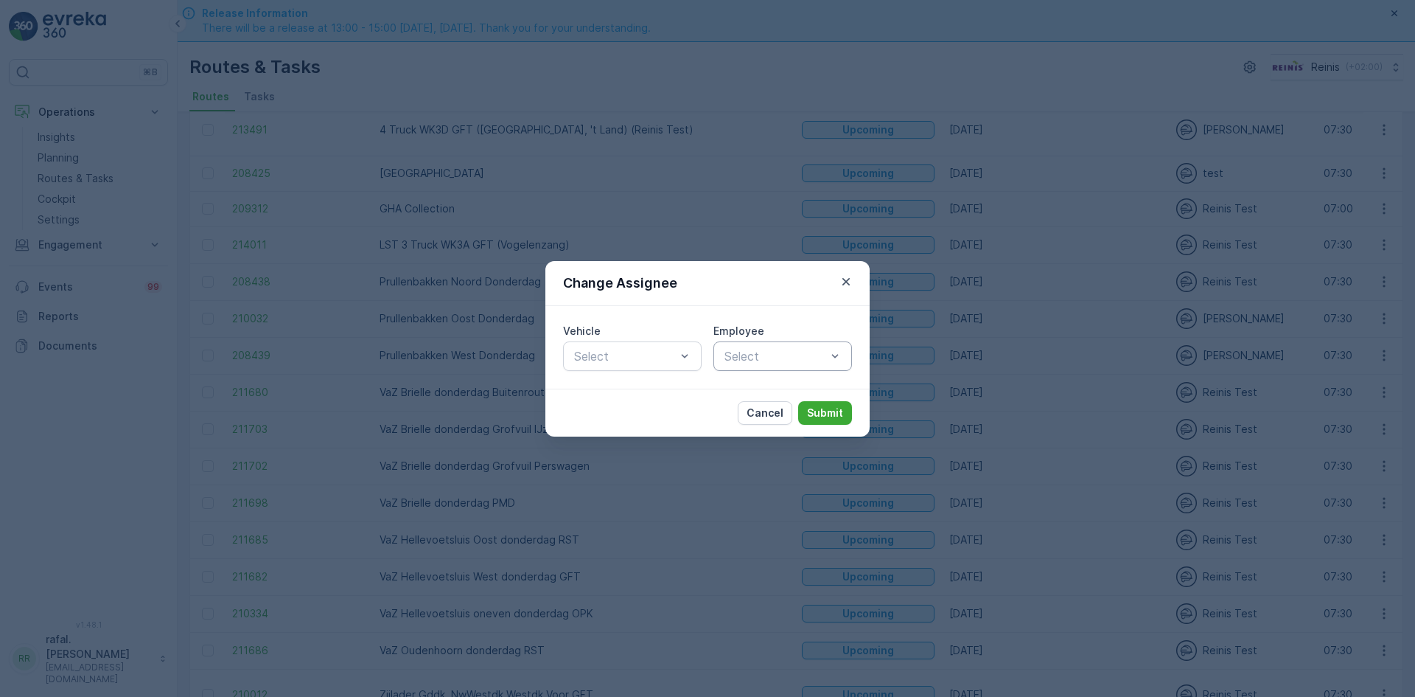
click at [766, 360] on div at bounding box center [775, 355] width 105 height 13
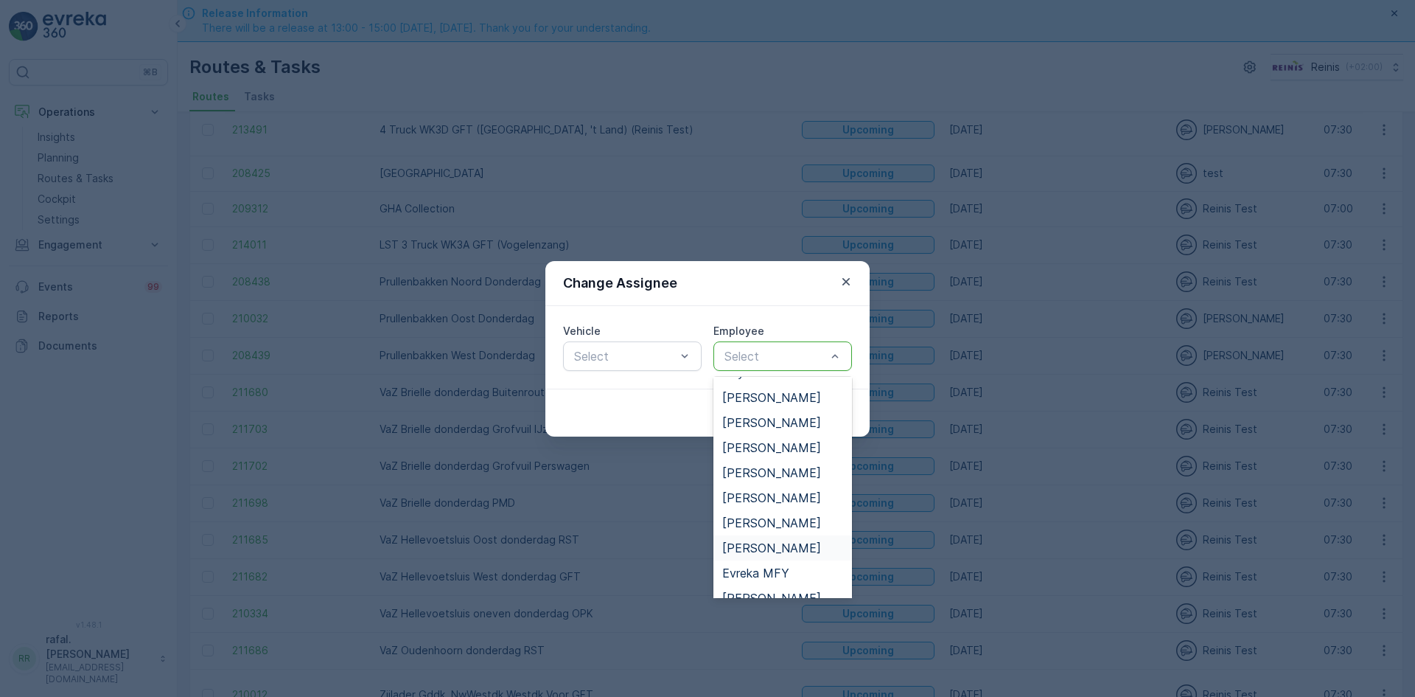
scroll to position [221, 0]
click at [771, 519] on span "[PERSON_NAME]" at bounding box center [771, 521] width 99 height 13
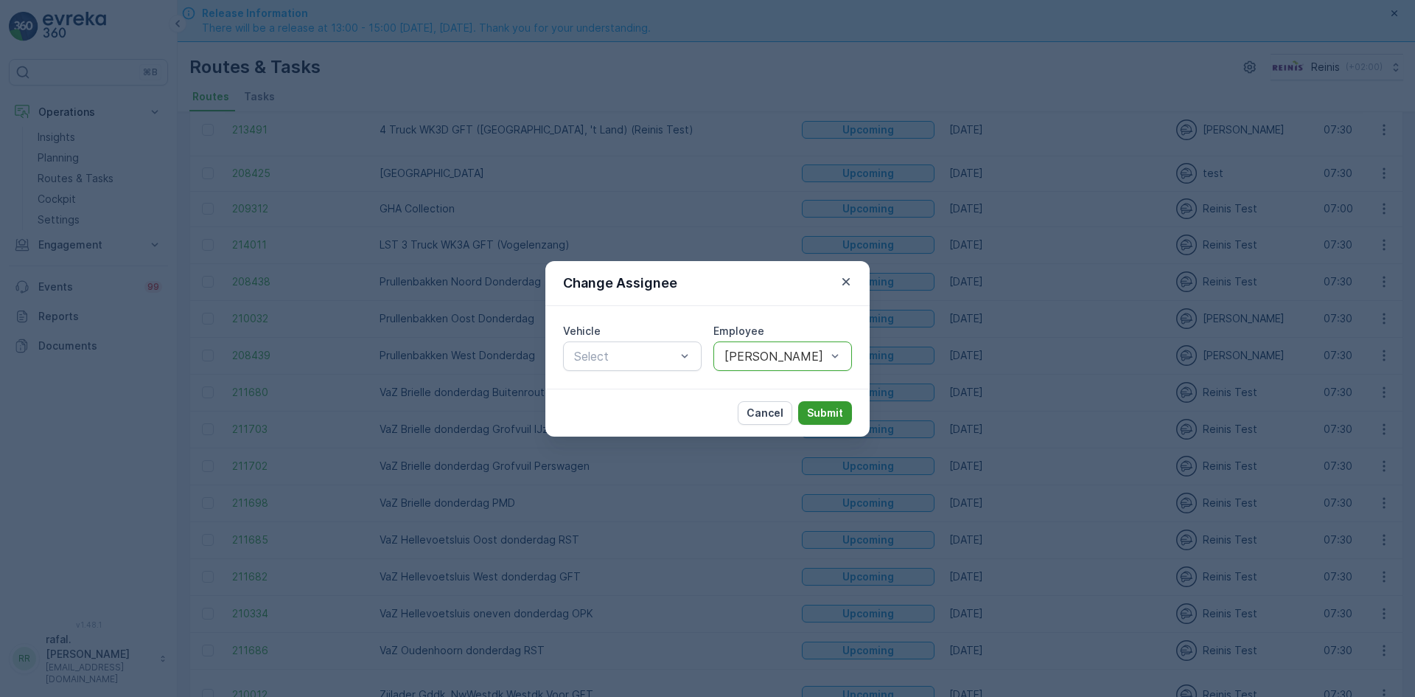
click at [828, 409] on p "Submit" at bounding box center [825, 412] width 36 height 15
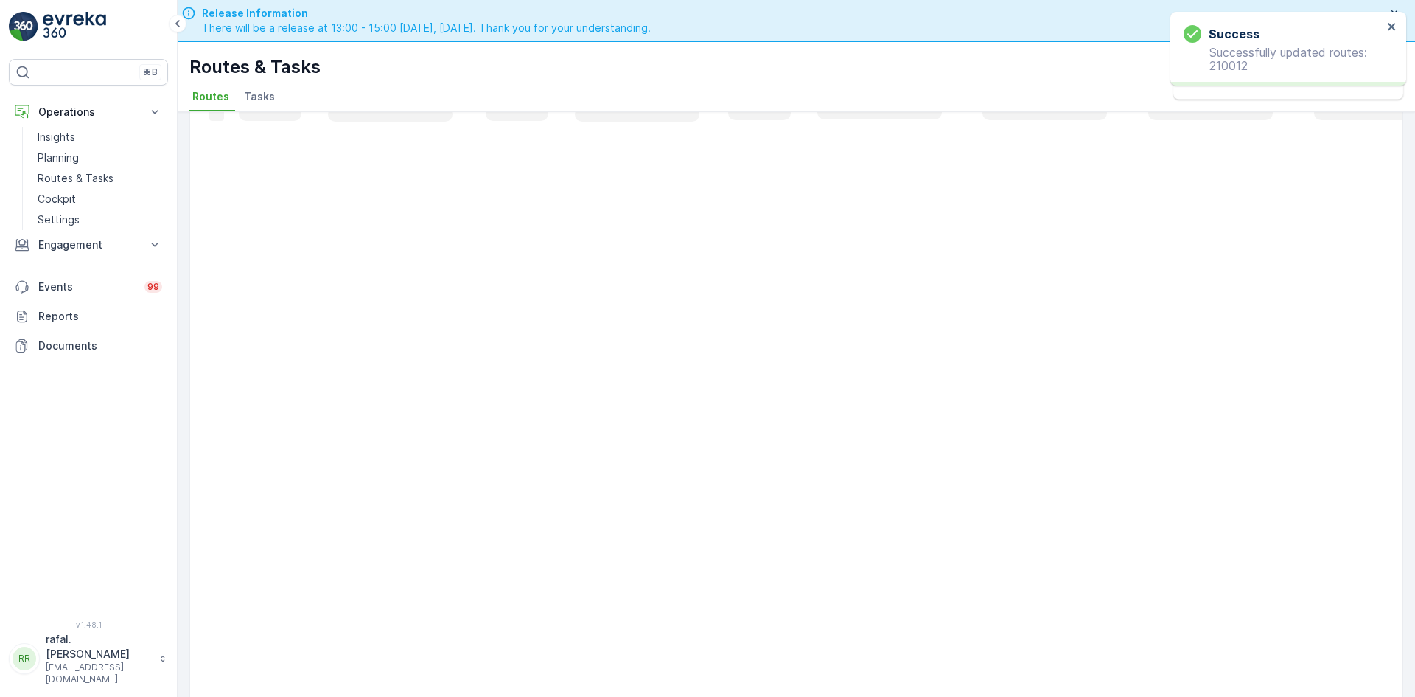
scroll to position [261, 0]
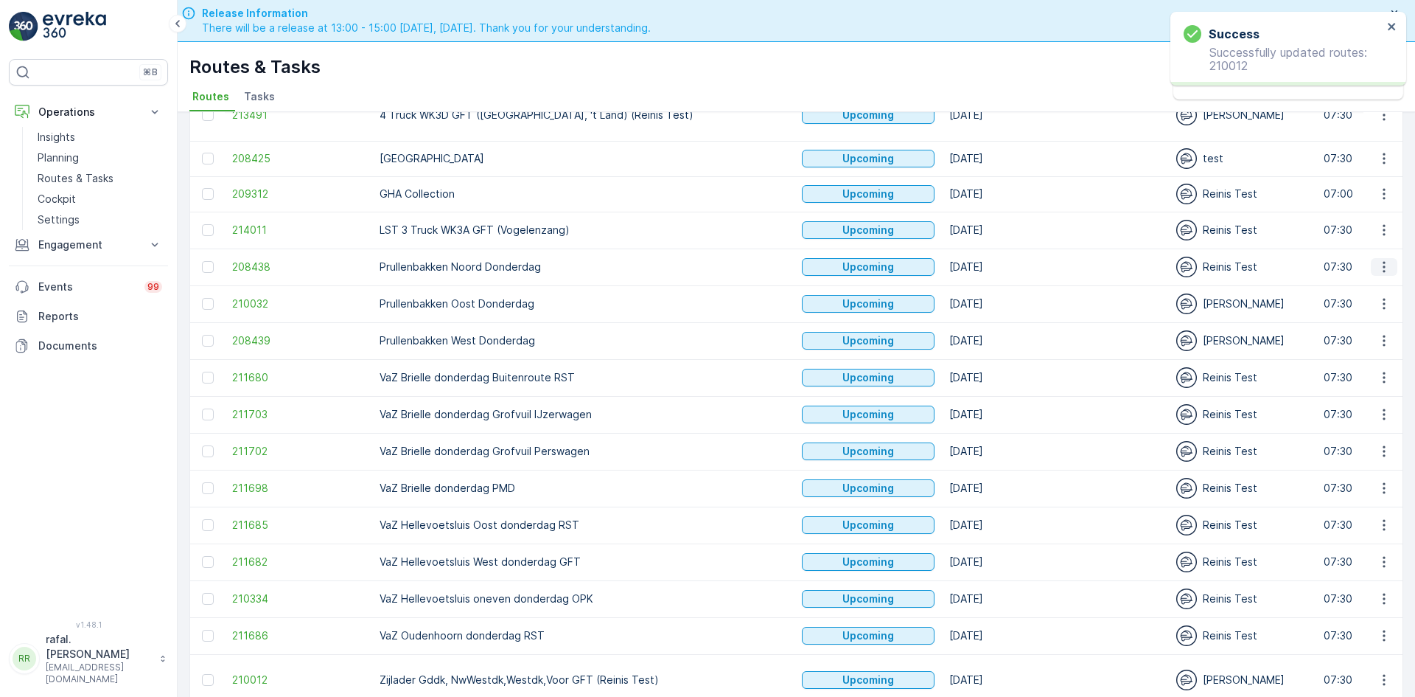
click at [1384, 259] on icon "button" at bounding box center [1384, 266] width 15 height 15
click at [1383, 348] on span "Change Assignee" at bounding box center [1350, 342] width 86 height 15
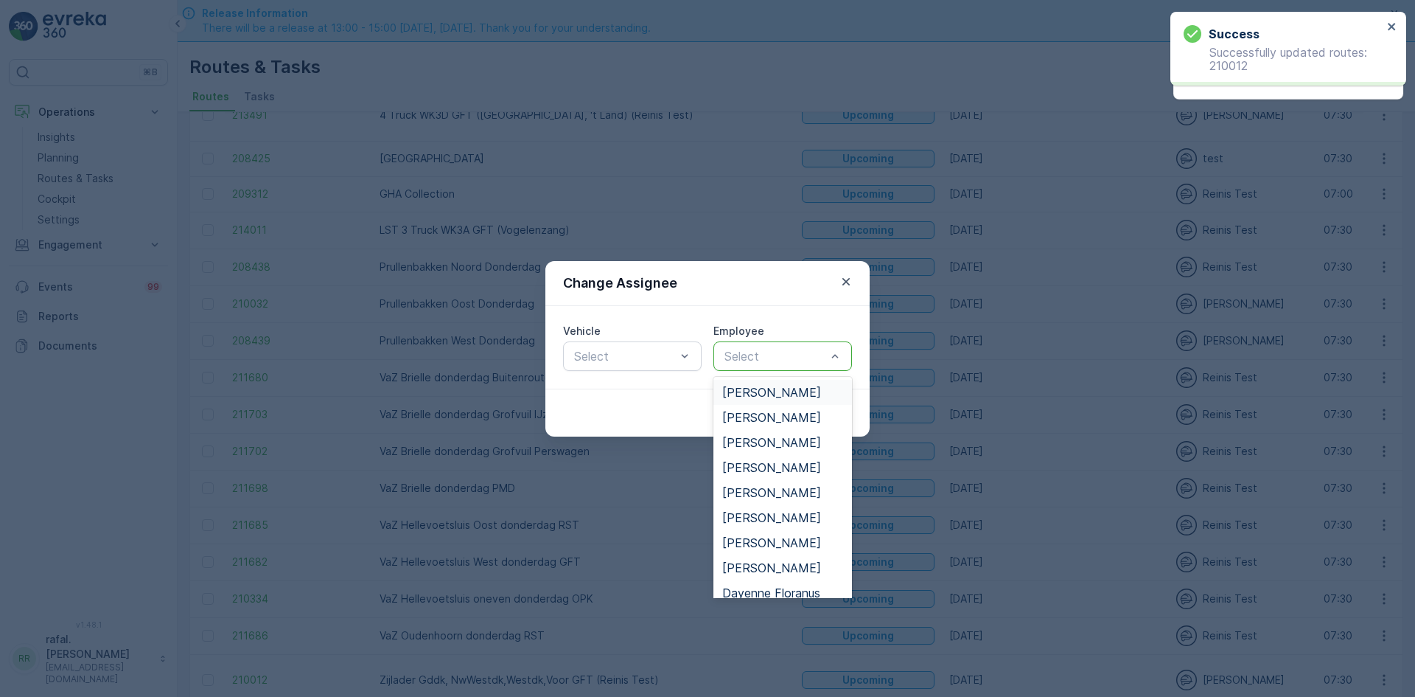
click at [779, 353] on div at bounding box center [775, 355] width 105 height 13
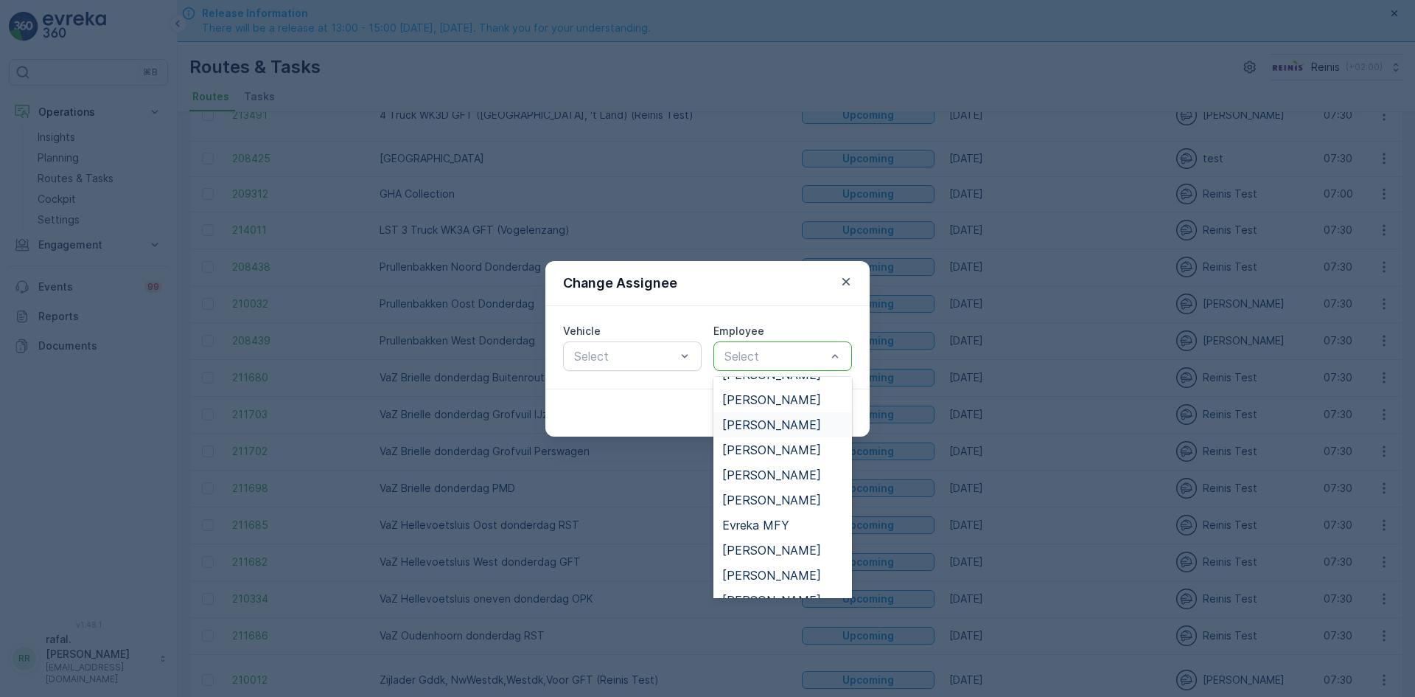
scroll to position [295, 0]
click at [778, 548] on span "[PERSON_NAME]" at bounding box center [771, 548] width 99 height 13
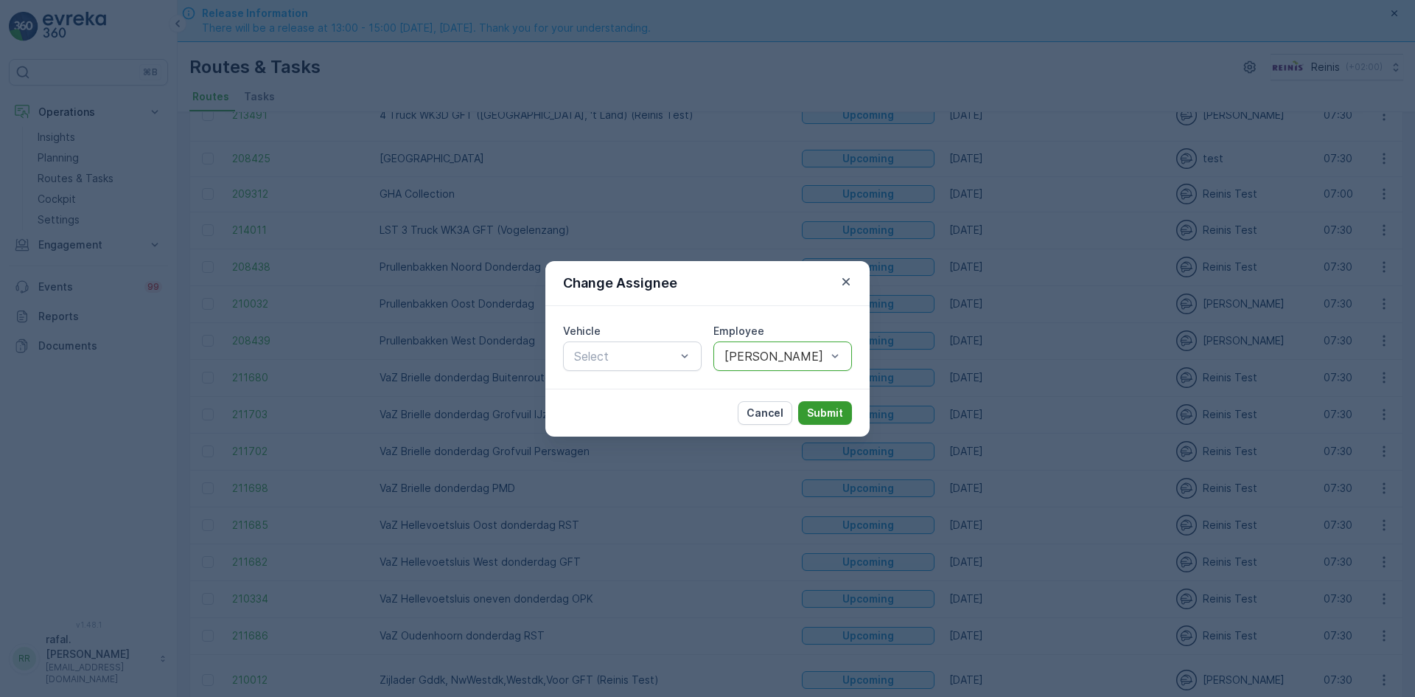
click at [829, 410] on p "Submit" at bounding box center [825, 412] width 36 height 15
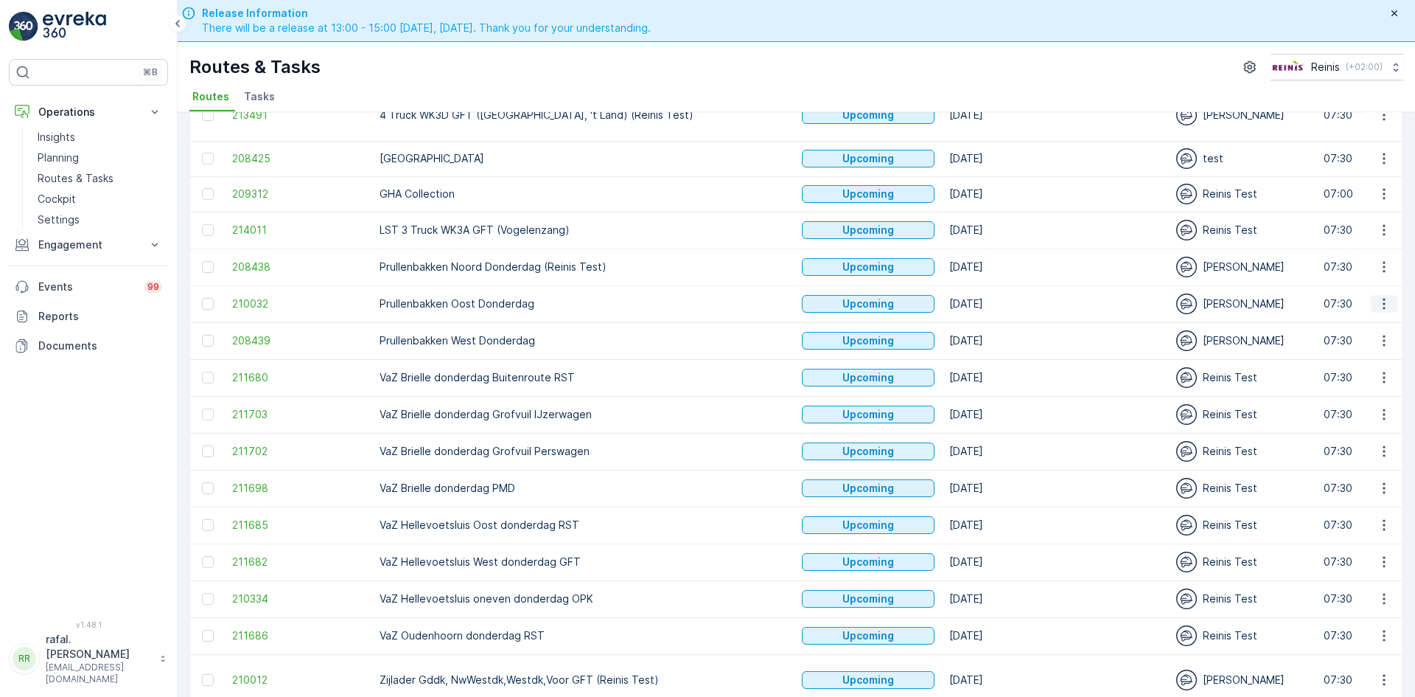
click at [1382, 296] on icon "button" at bounding box center [1384, 303] width 15 height 15
click at [1363, 381] on span "Change Assignee" at bounding box center [1350, 379] width 86 height 15
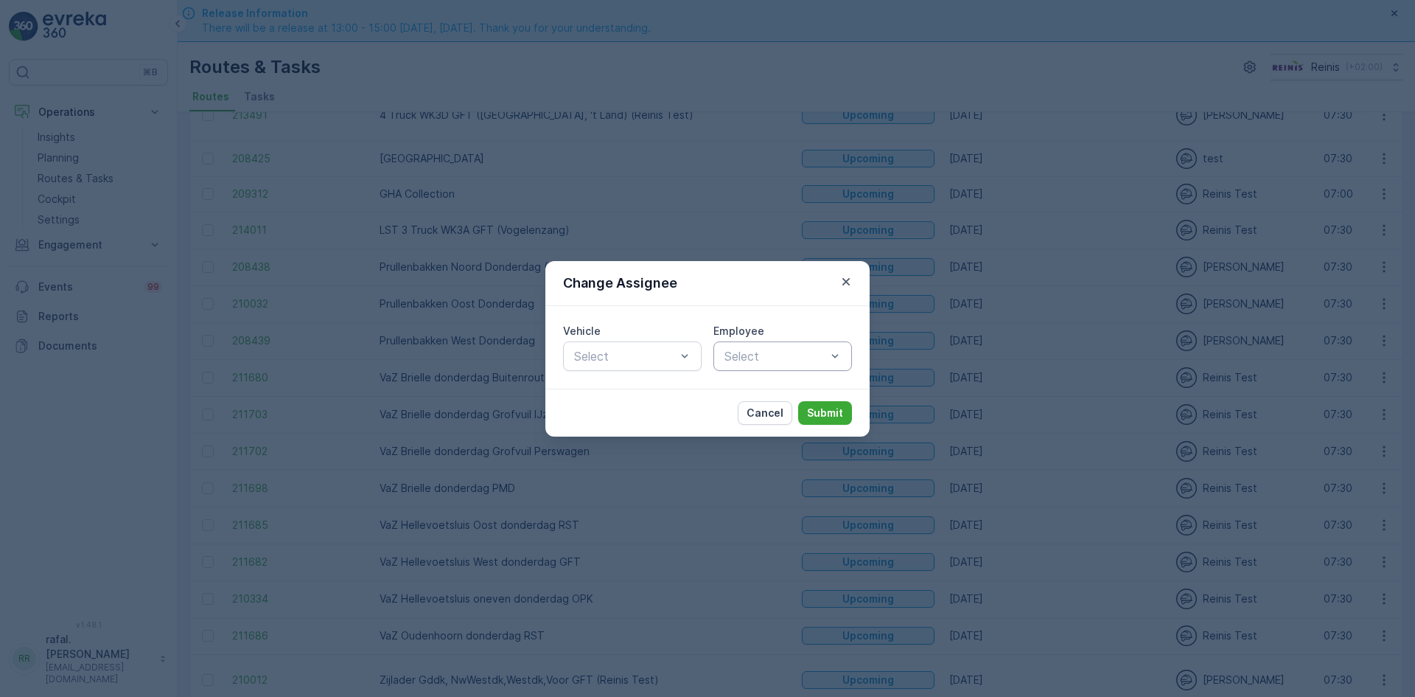
click at [821, 355] on div at bounding box center [775, 355] width 105 height 13
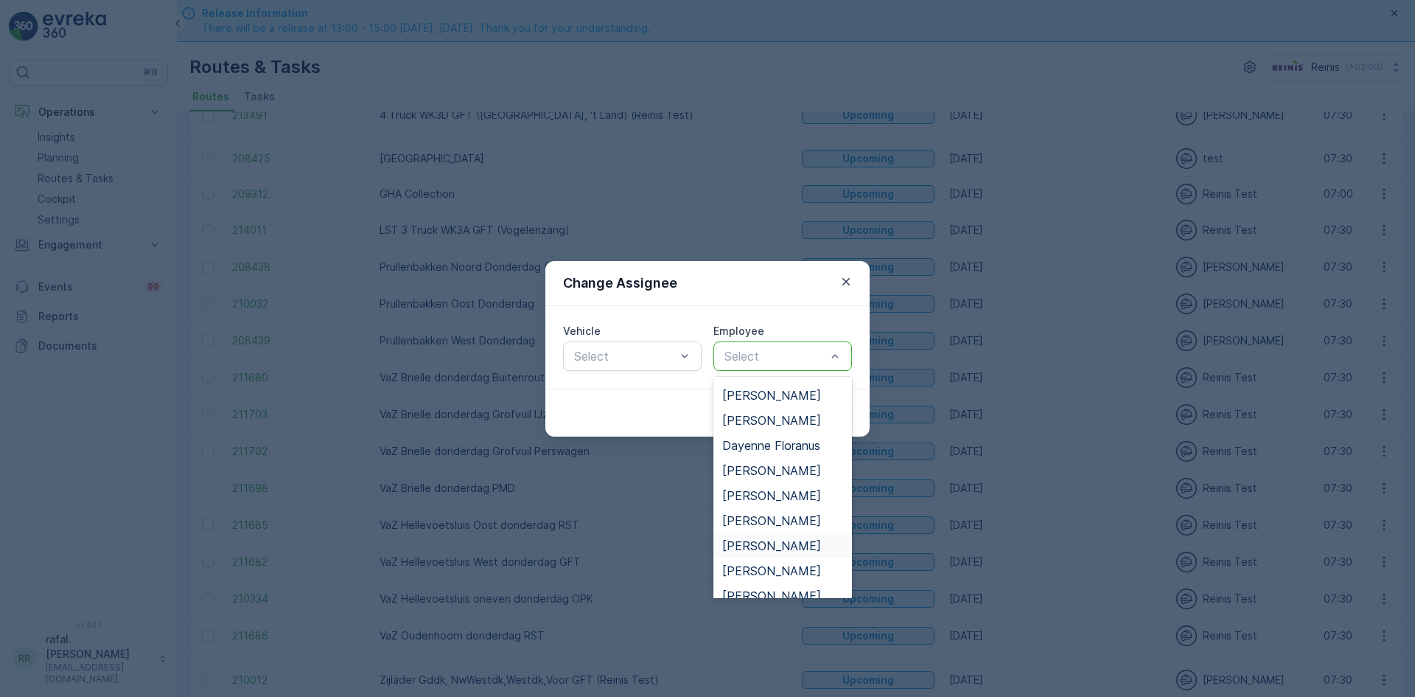
scroll to position [221, 0]
click at [764, 526] on span "[PERSON_NAME]" at bounding box center [771, 521] width 99 height 13
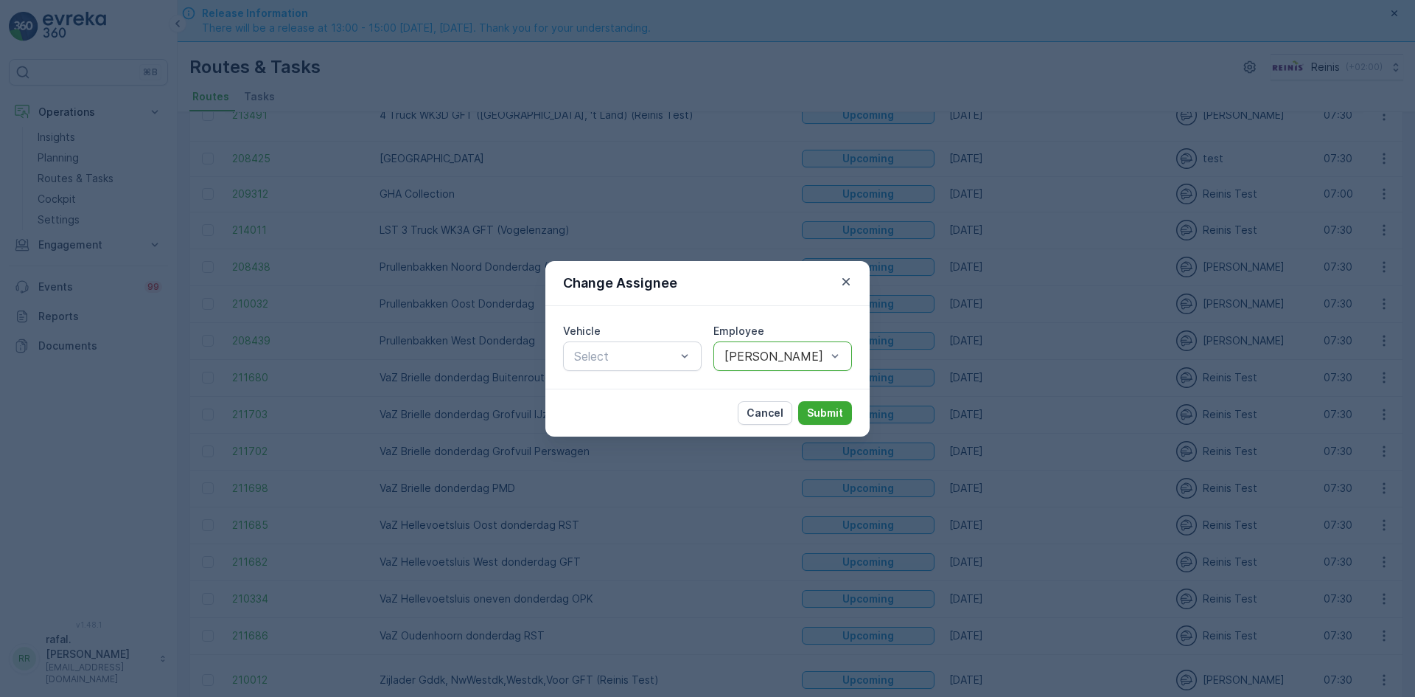
click at [806, 399] on div "Cancel Submit" at bounding box center [708, 413] width 324 height 48
click at [805, 414] on button "Submit" at bounding box center [825, 413] width 54 height 24
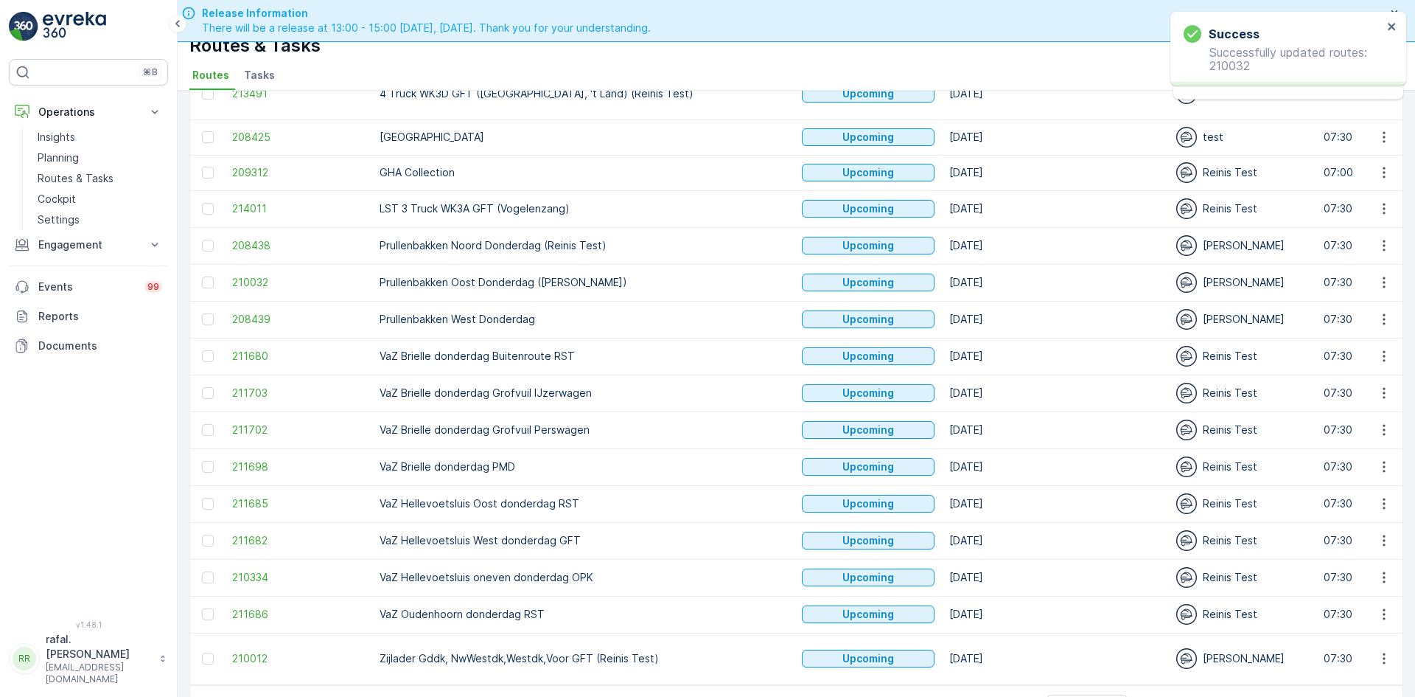
scroll to position [42, 0]
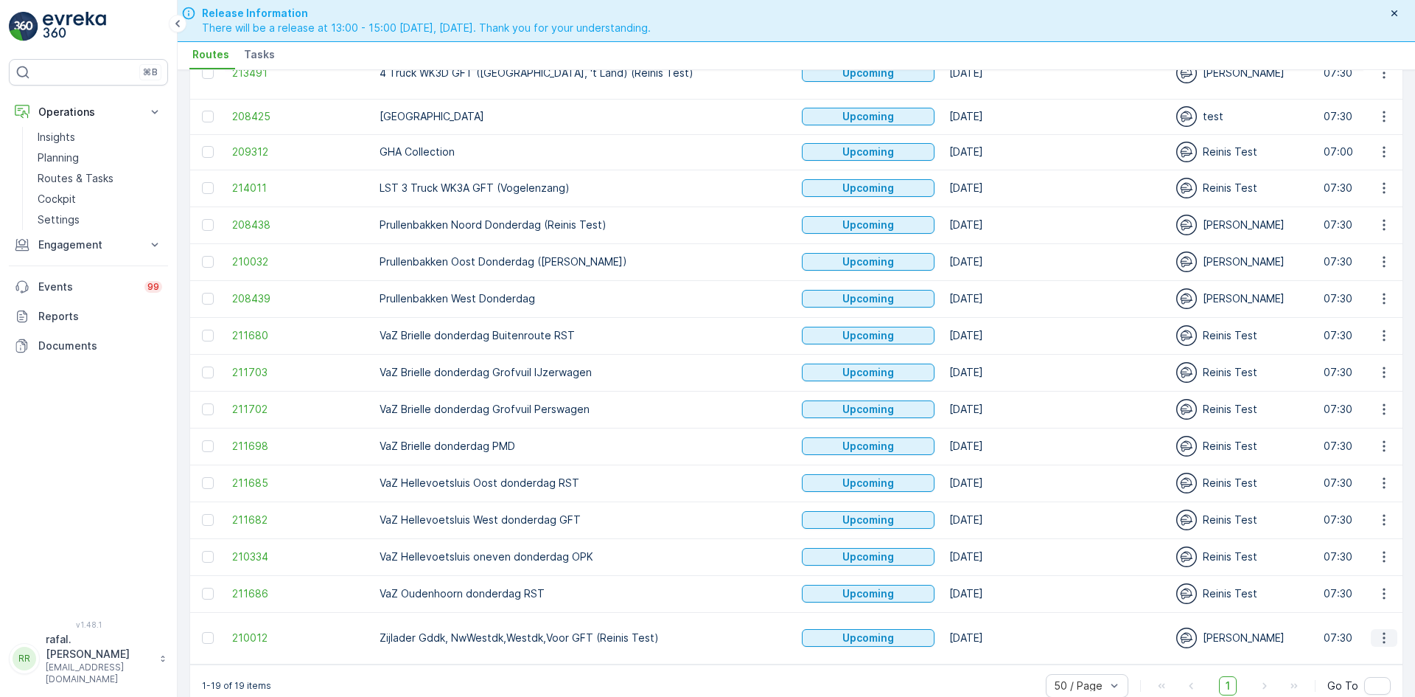
click at [1390, 629] on button "button" at bounding box center [1384, 638] width 27 height 18
click at [1339, 557] on span "Change Assignee" at bounding box center [1350, 558] width 86 height 15
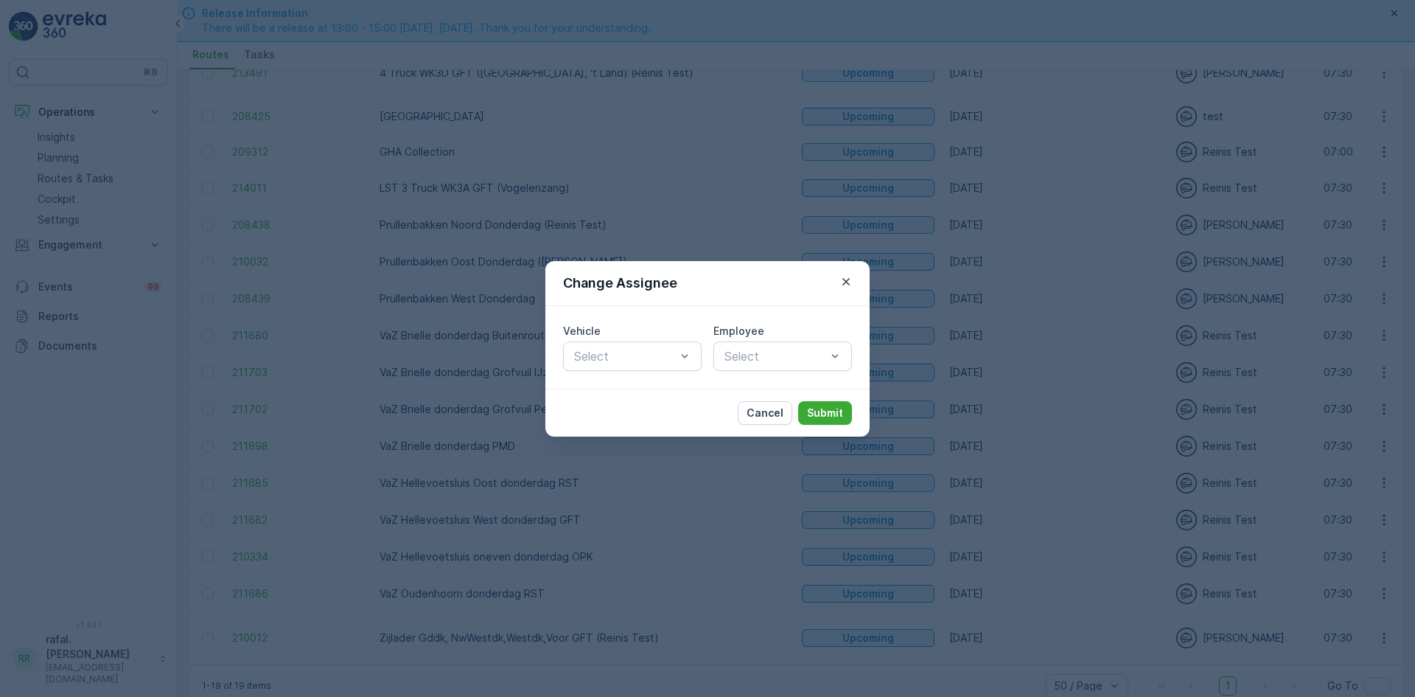
drag, startPoint x: 767, startPoint y: 353, endPoint x: 767, endPoint y: 375, distance: 22.1
click at [767, 353] on div at bounding box center [775, 355] width 105 height 13
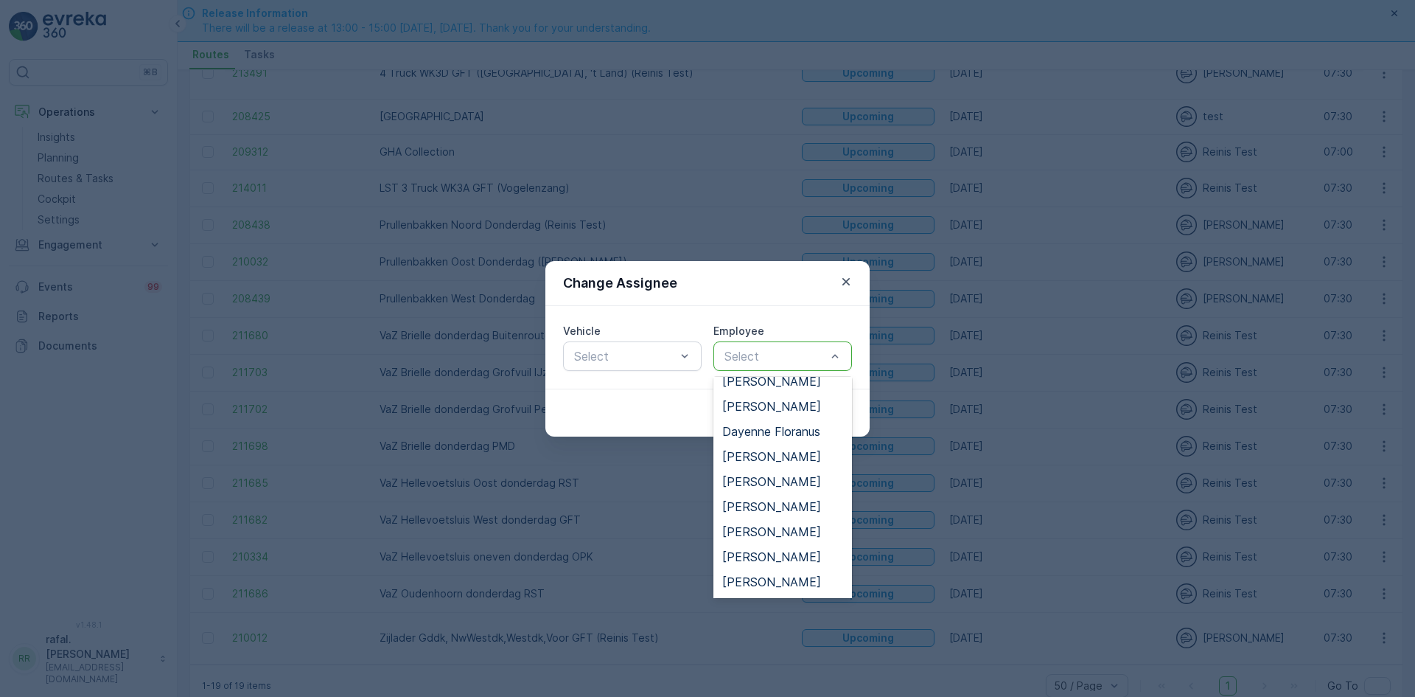
scroll to position [295, 0]
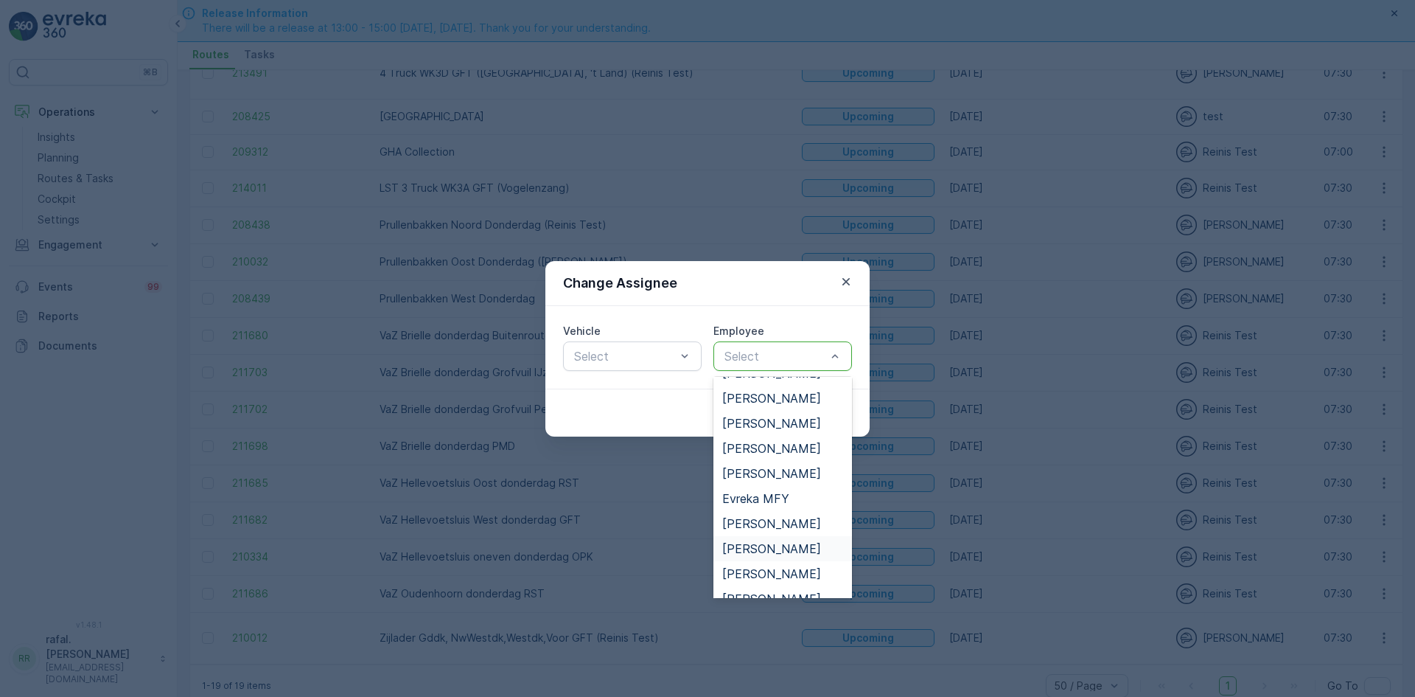
click at [758, 542] on span "[PERSON_NAME]" at bounding box center [771, 548] width 99 height 13
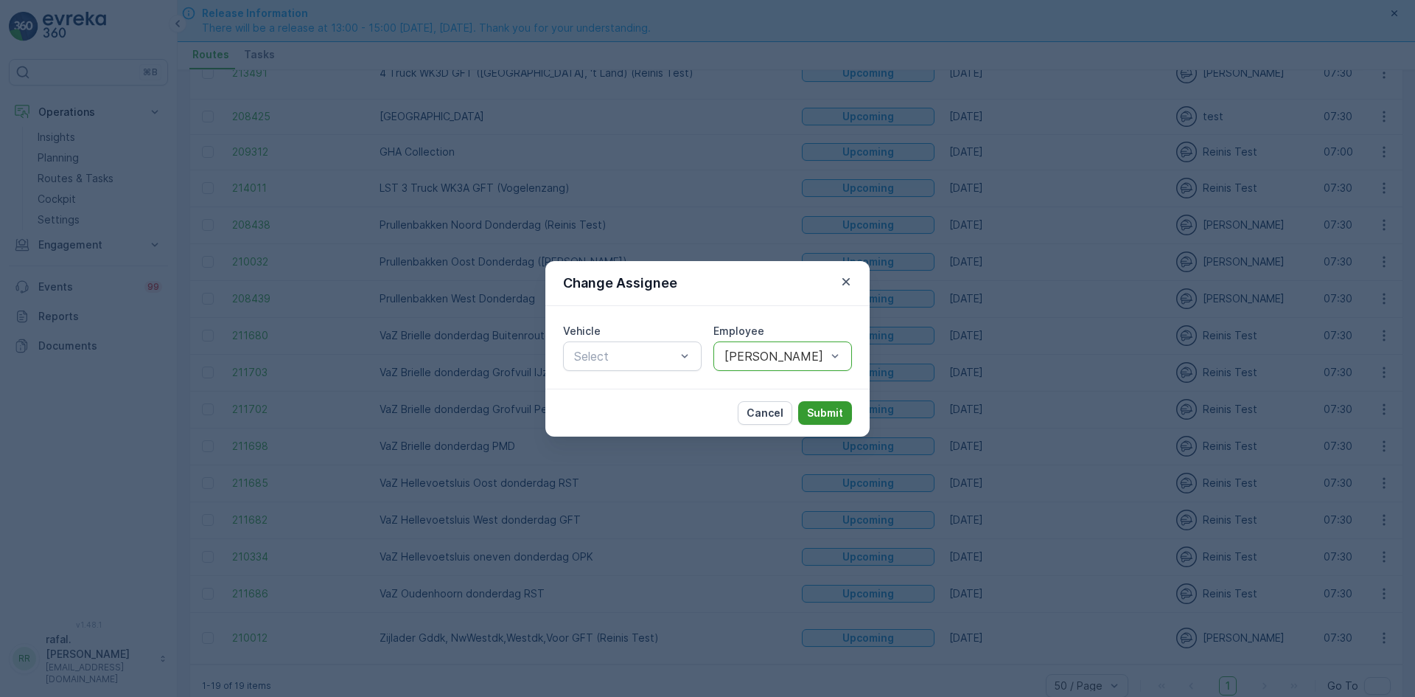
click at [831, 403] on button "Submit" at bounding box center [825, 413] width 54 height 24
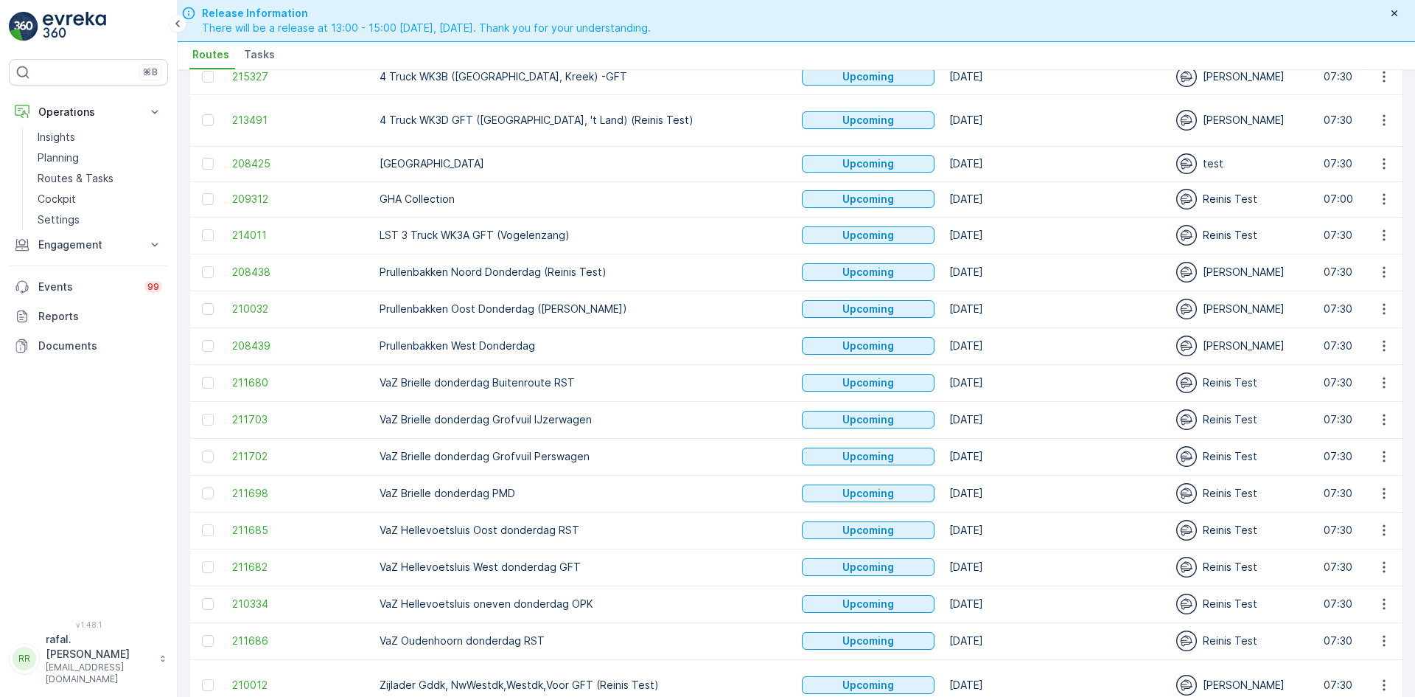
scroll to position [261, 0]
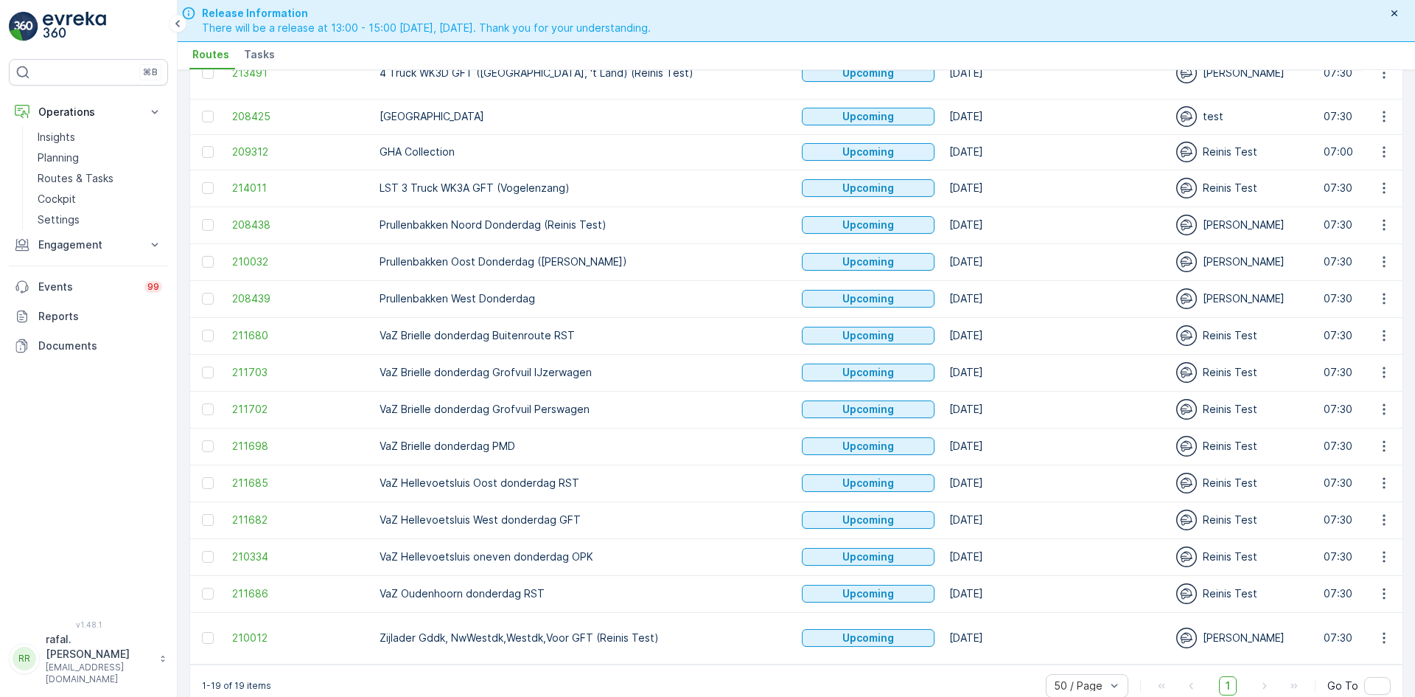
drag, startPoint x: 368, startPoint y: 643, endPoint x: 470, endPoint y: 641, distance: 102.5
click at [484, 664] on div "1-19 of 19 items 50 / Page 1 Go To" at bounding box center [796, 685] width 1213 height 42
drag, startPoint x: 355, startPoint y: 644, endPoint x: 460, endPoint y: 649, distance: 104.8
click at [460, 664] on div "1-19 of 19 items 50 / Page 1 Go To" at bounding box center [796, 685] width 1213 height 42
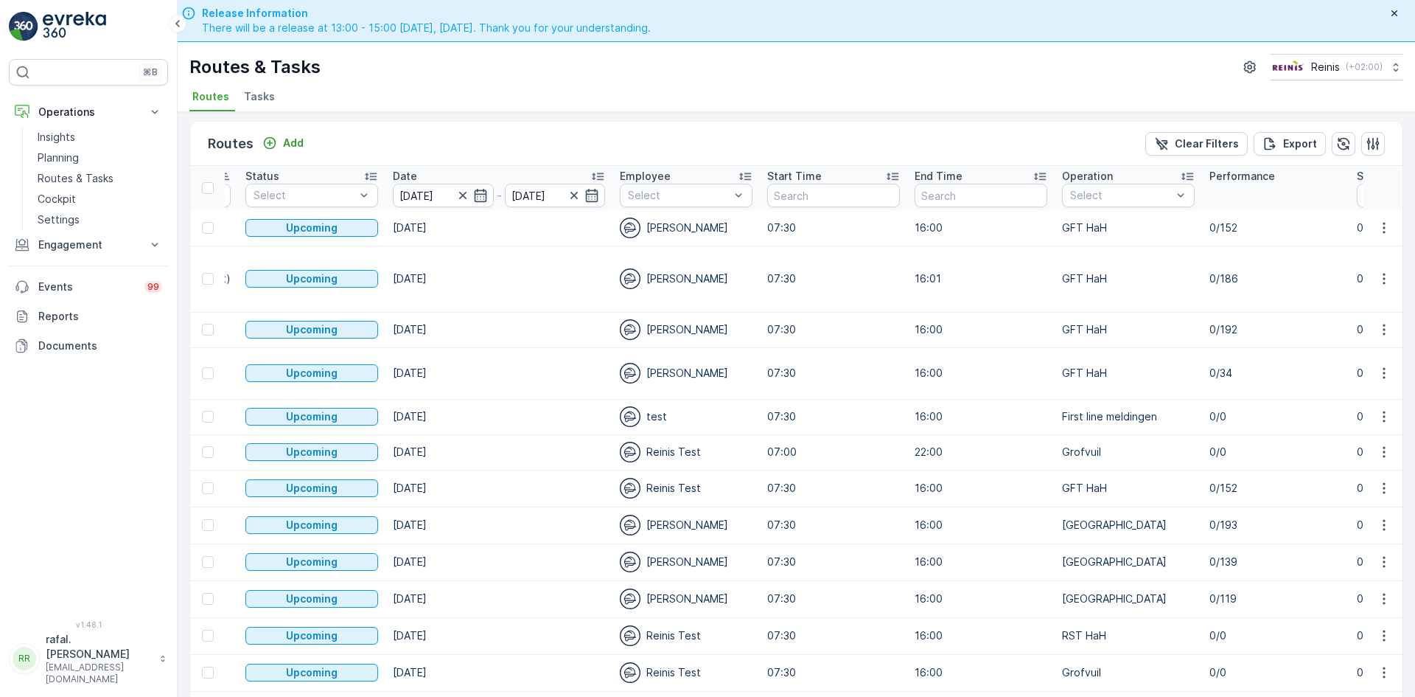
scroll to position [0, 0]
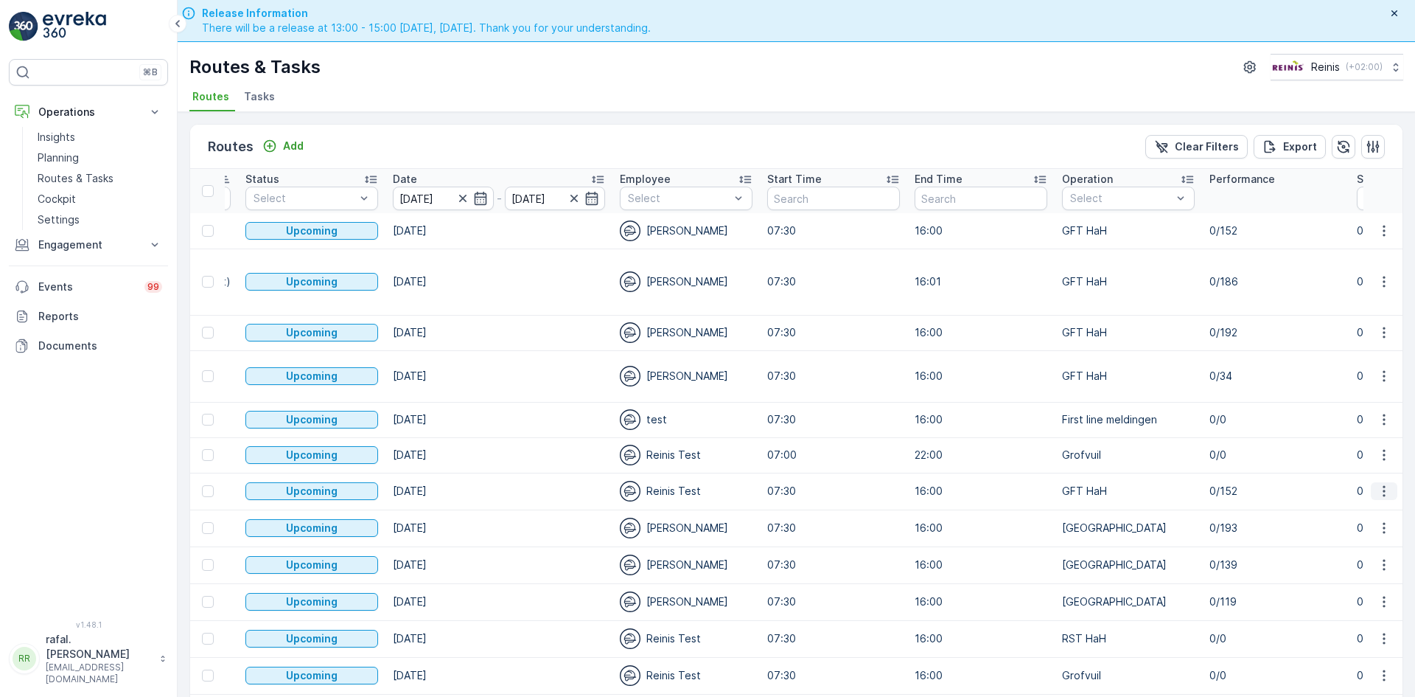
click at [1385, 484] on icon "button" at bounding box center [1384, 491] width 15 height 15
click at [1365, 481] on span "See More Details" at bounding box center [1350, 483] width 86 height 15
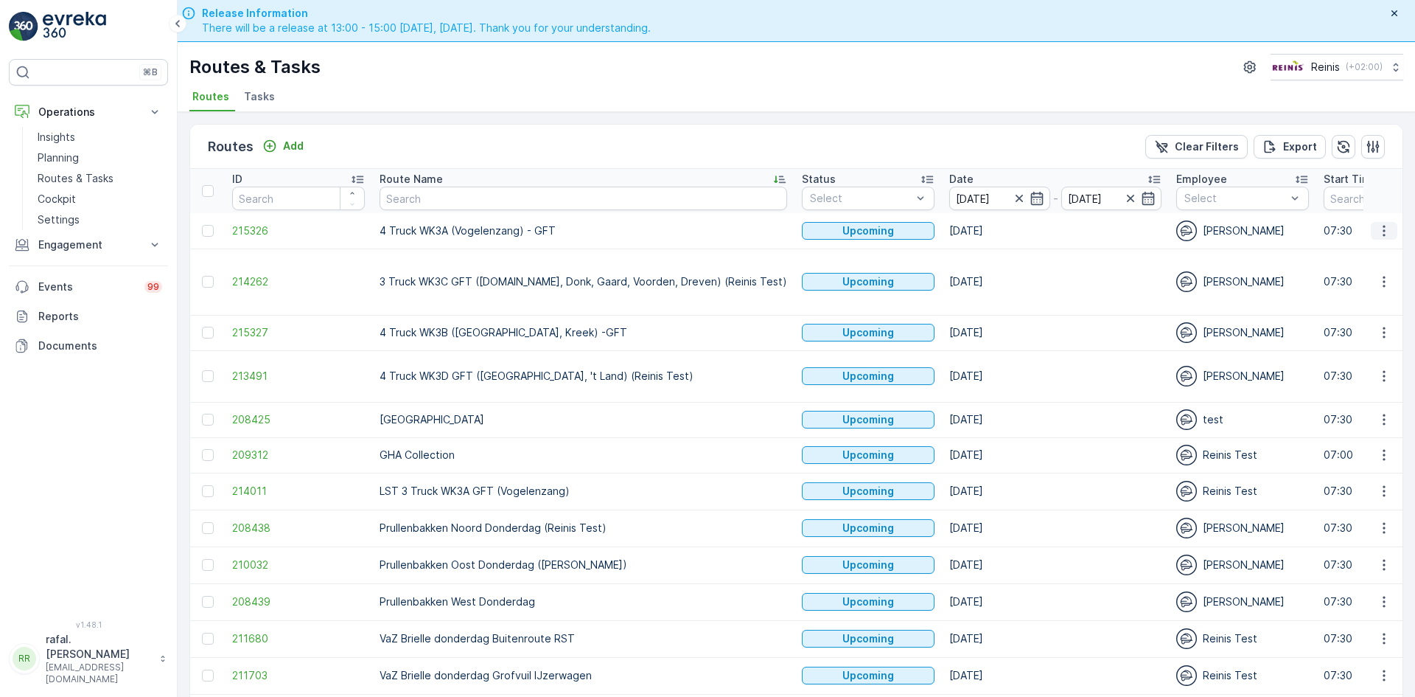
click at [1385, 229] on icon "button" at bounding box center [1384, 230] width 15 height 15
click at [1356, 251] on span "See More Details" at bounding box center [1350, 252] width 86 height 15
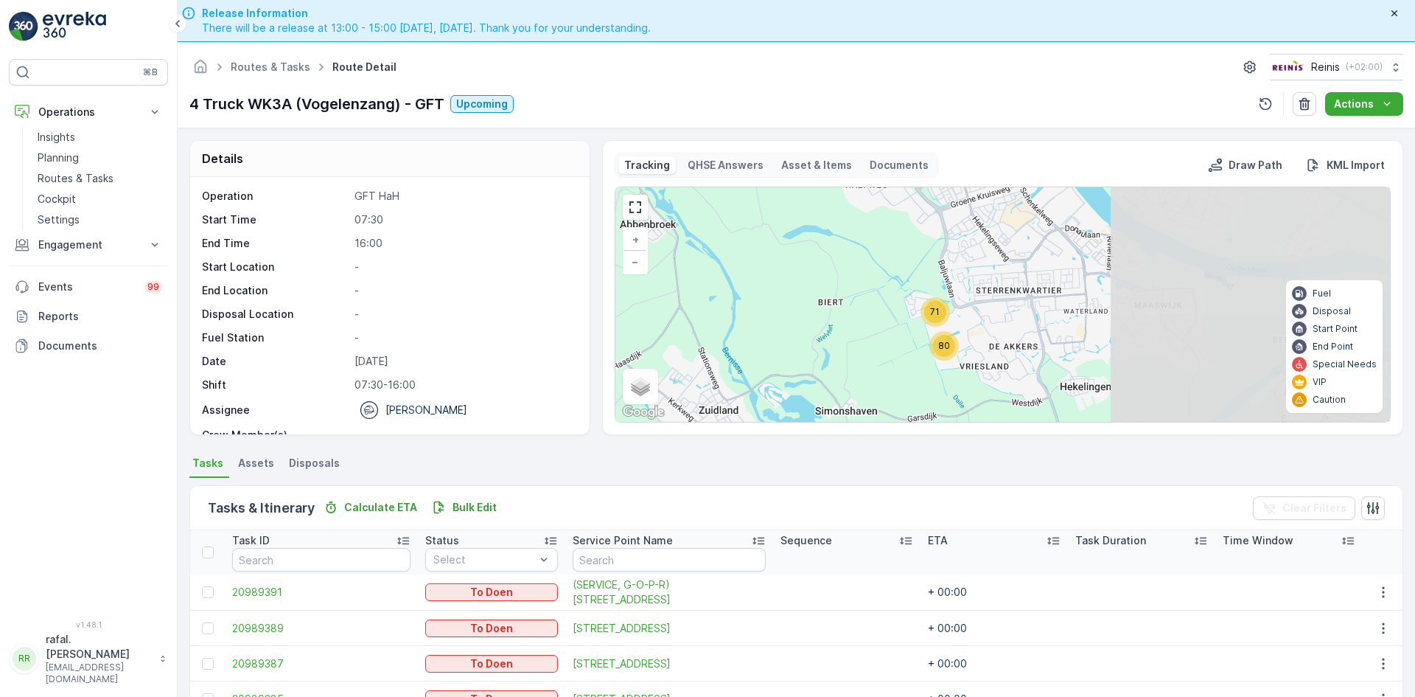
drag, startPoint x: 1195, startPoint y: 322, endPoint x: 882, endPoint y: 325, distance: 313.3
click at [882, 325] on div "71 80 + − Satellite Roadmap Terrain Hybrid Leaflet Keyboard shortcuts Map Data …" at bounding box center [1003, 304] width 775 height 234
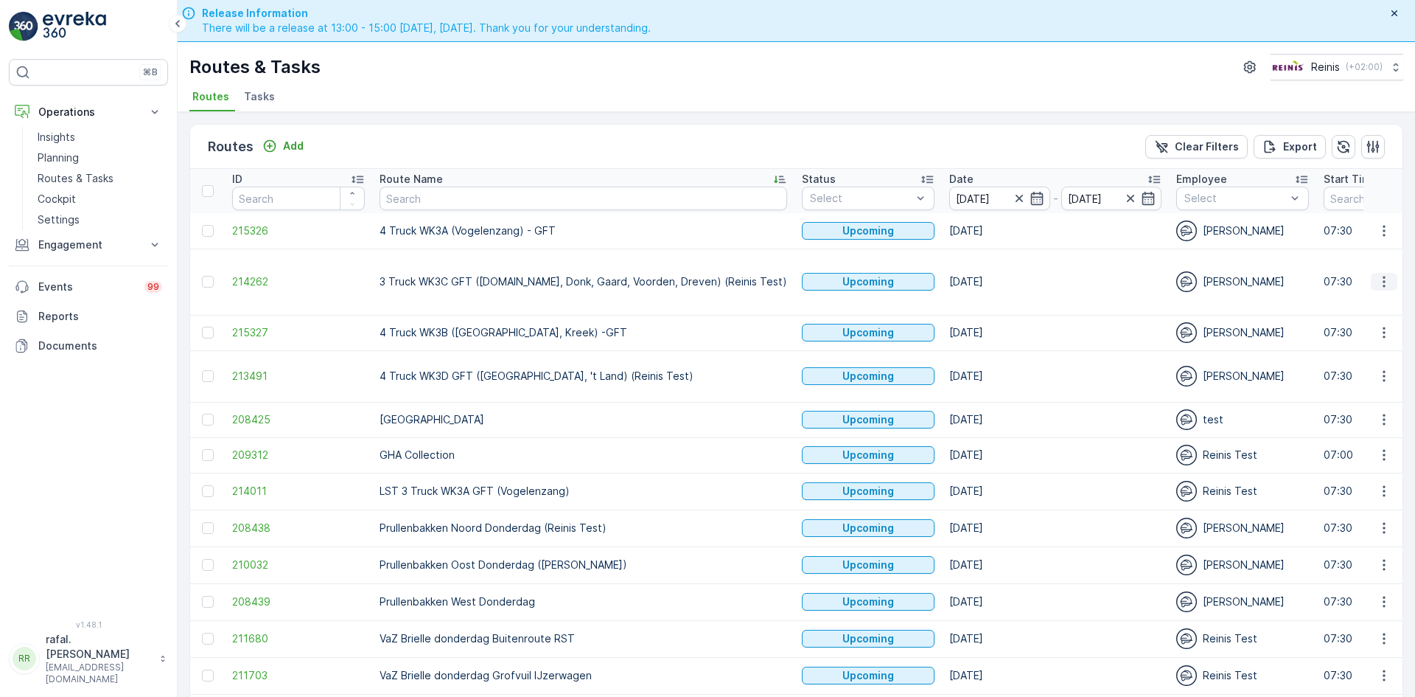
click at [1383, 276] on icon "button" at bounding box center [1384, 281] width 2 height 11
click at [1359, 296] on span "See More Details" at bounding box center [1350, 296] width 86 height 15
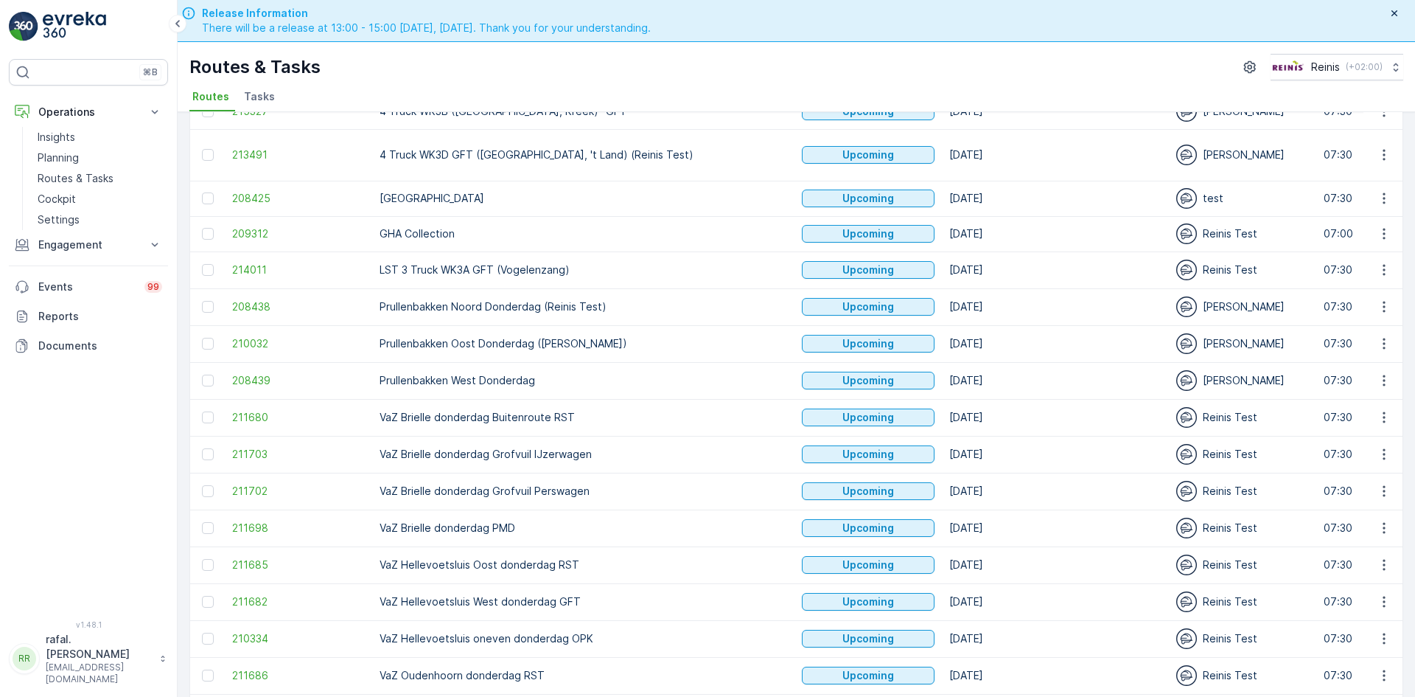
scroll to position [261, 0]
